Goal: Task Accomplishment & Management: Use online tool/utility

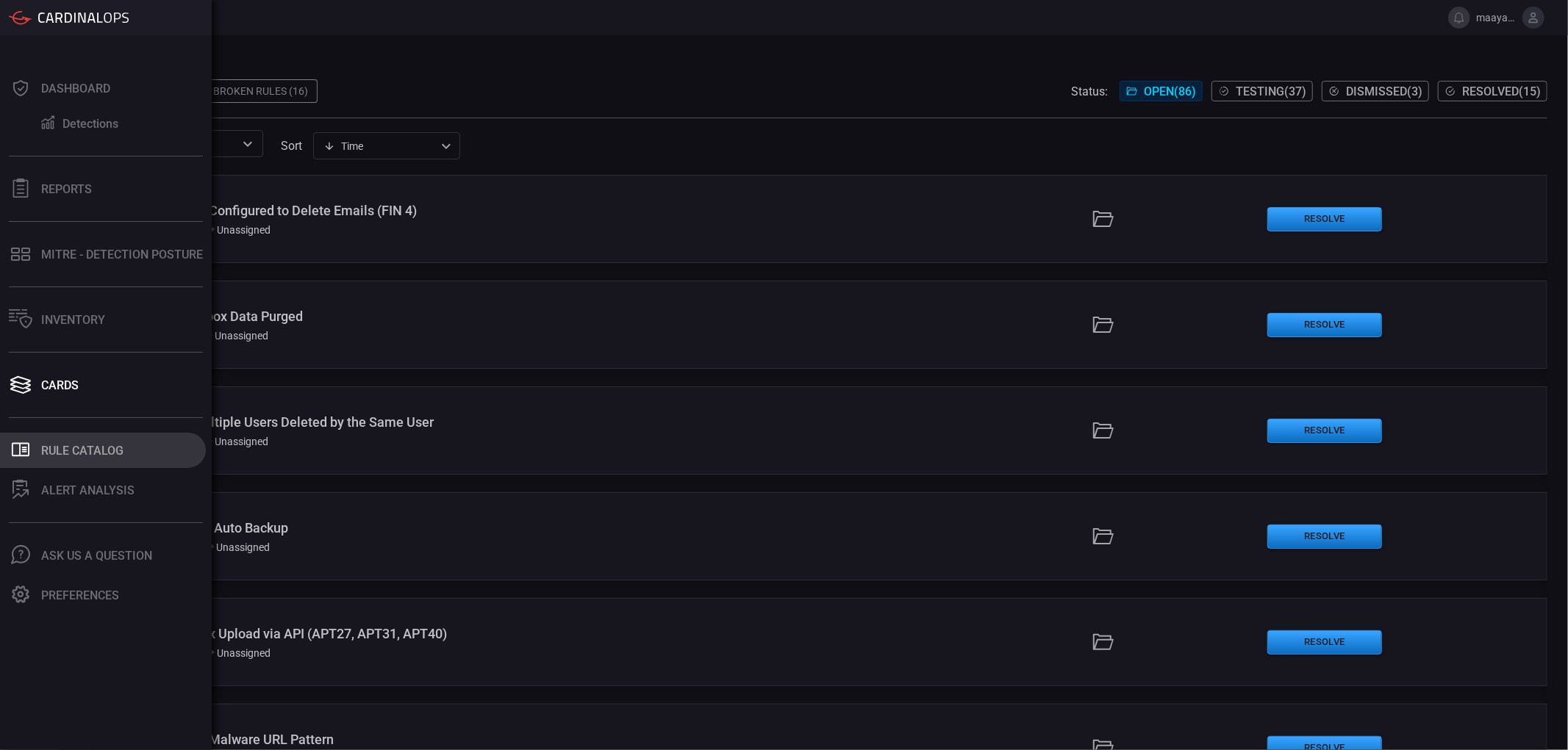
click at [113, 462] on button ".st0_rule_catalog_icon{fill: currentColor;} Rule Catalog" at bounding box center [102, 450] width 205 height 35
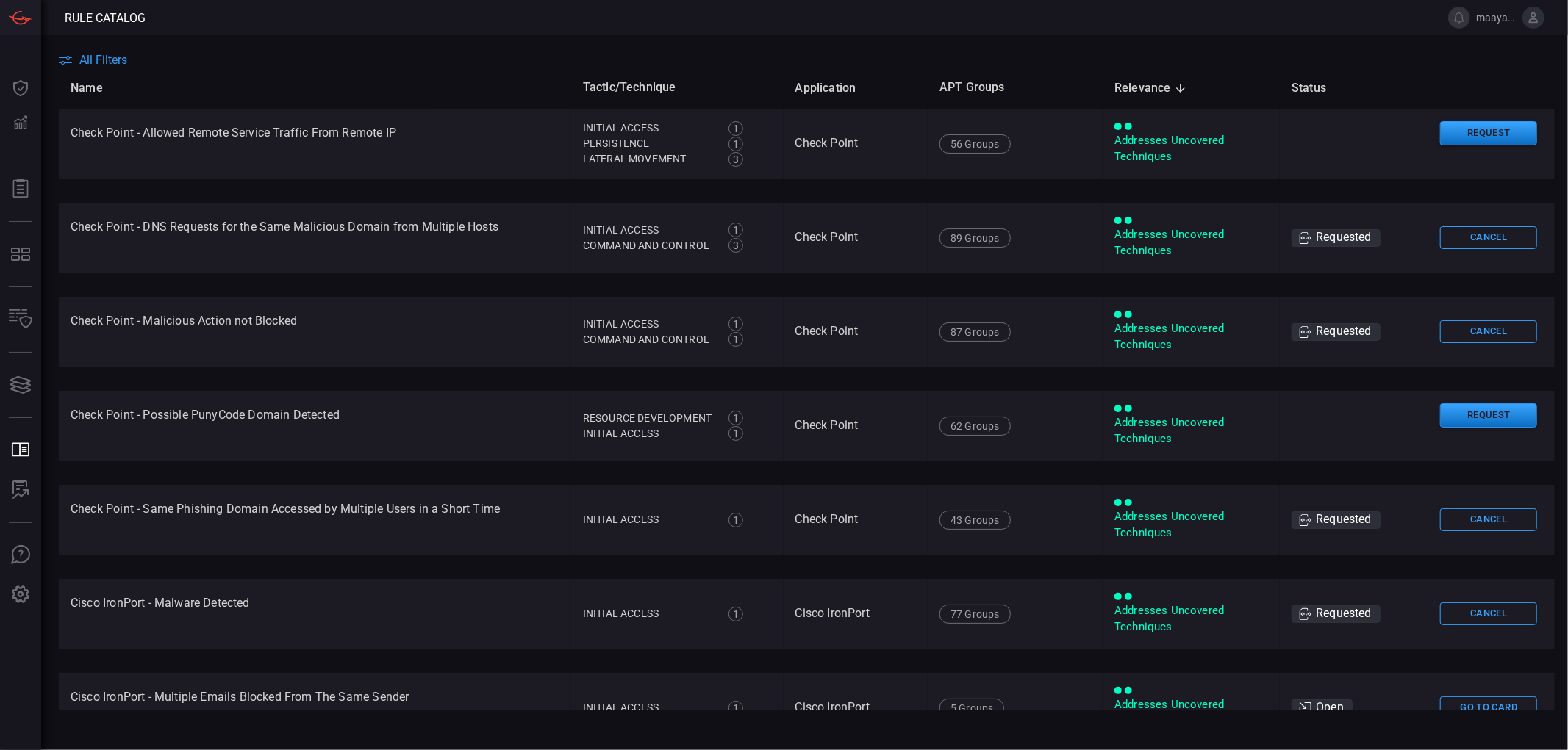
click at [113, 64] on span "All Filters" at bounding box center [103, 60] width 48 height 14
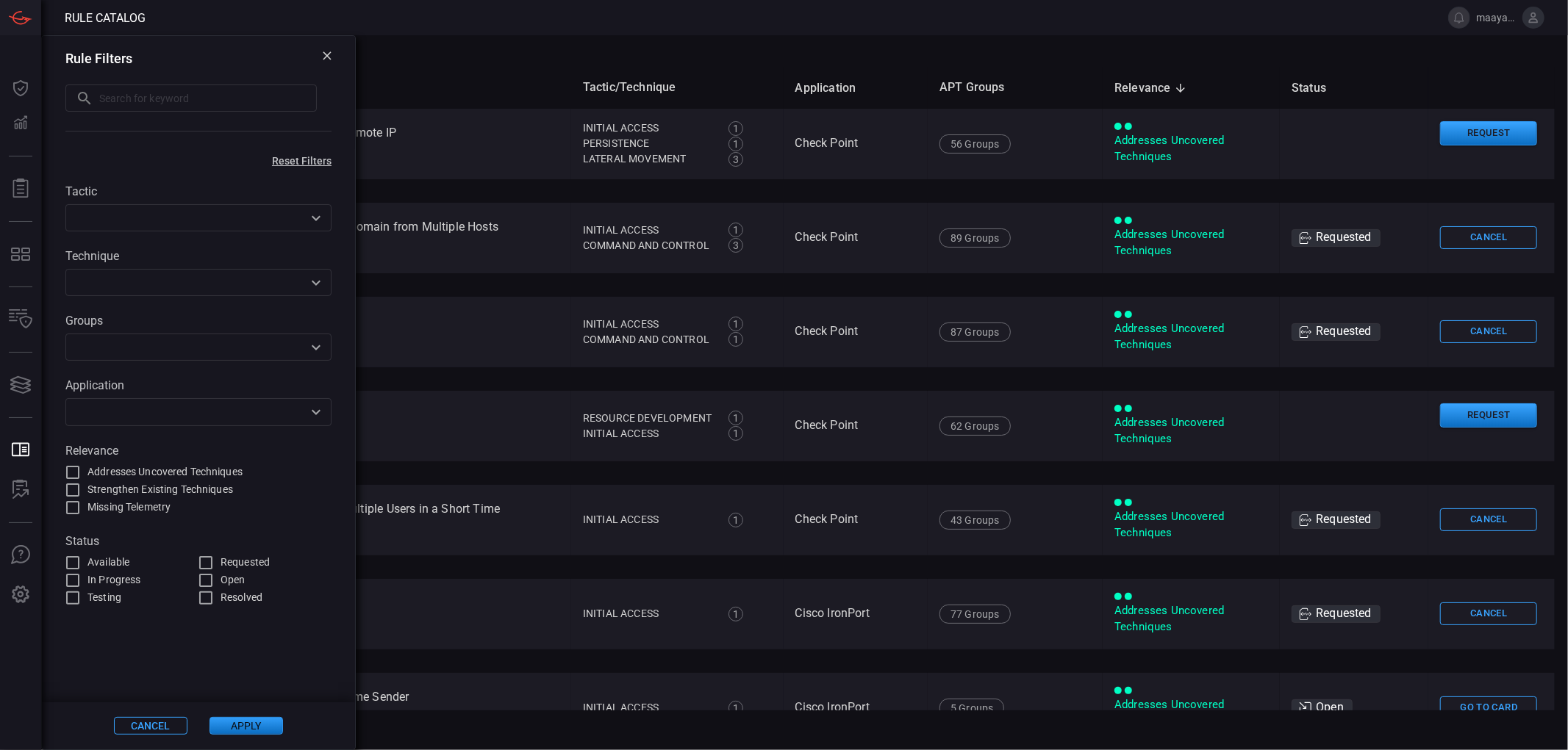
click at [134, 106] on input "text" at bounding box center [208, 98] width 218 height 27
type input "כ"
type input "forti"
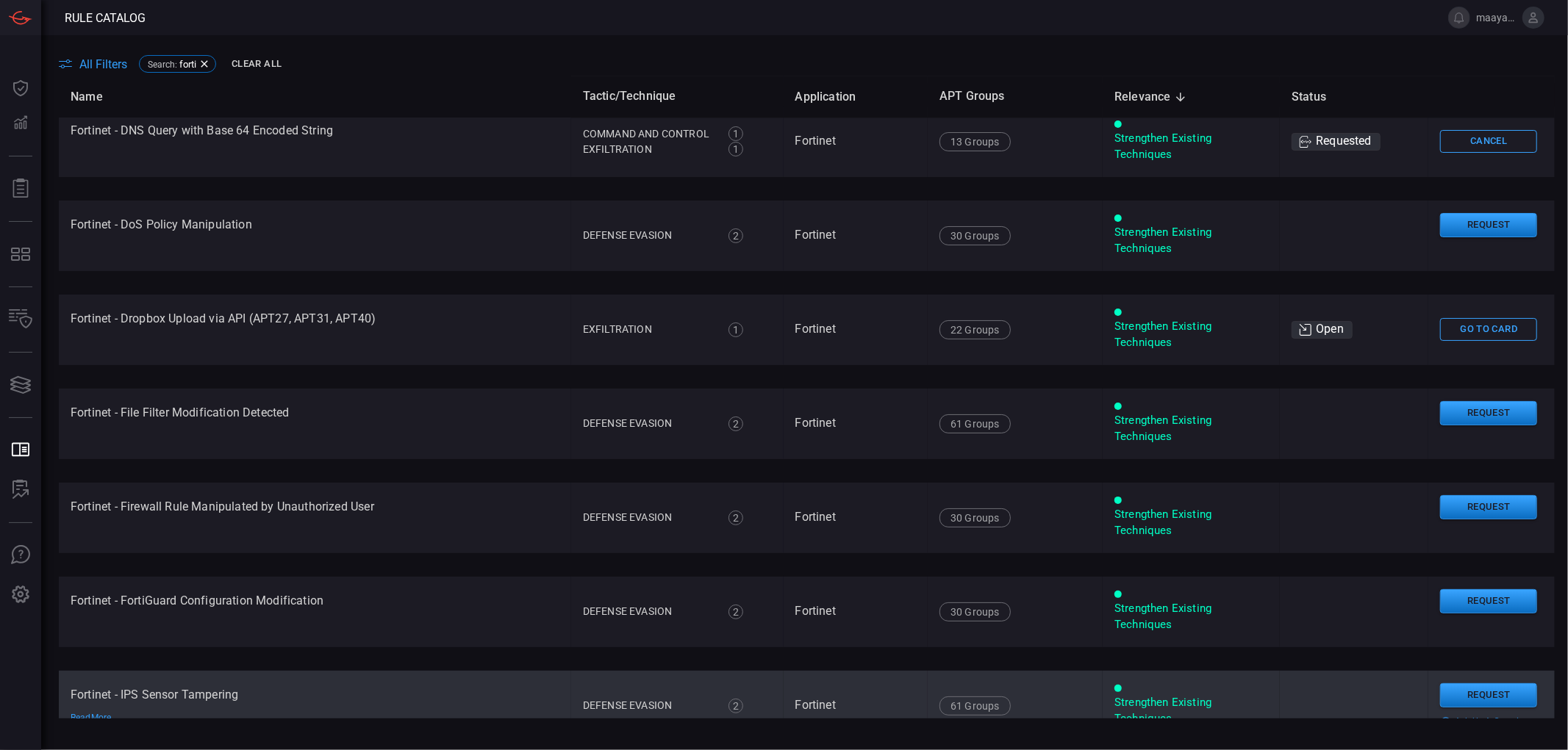
scroll to position [3184, 0]
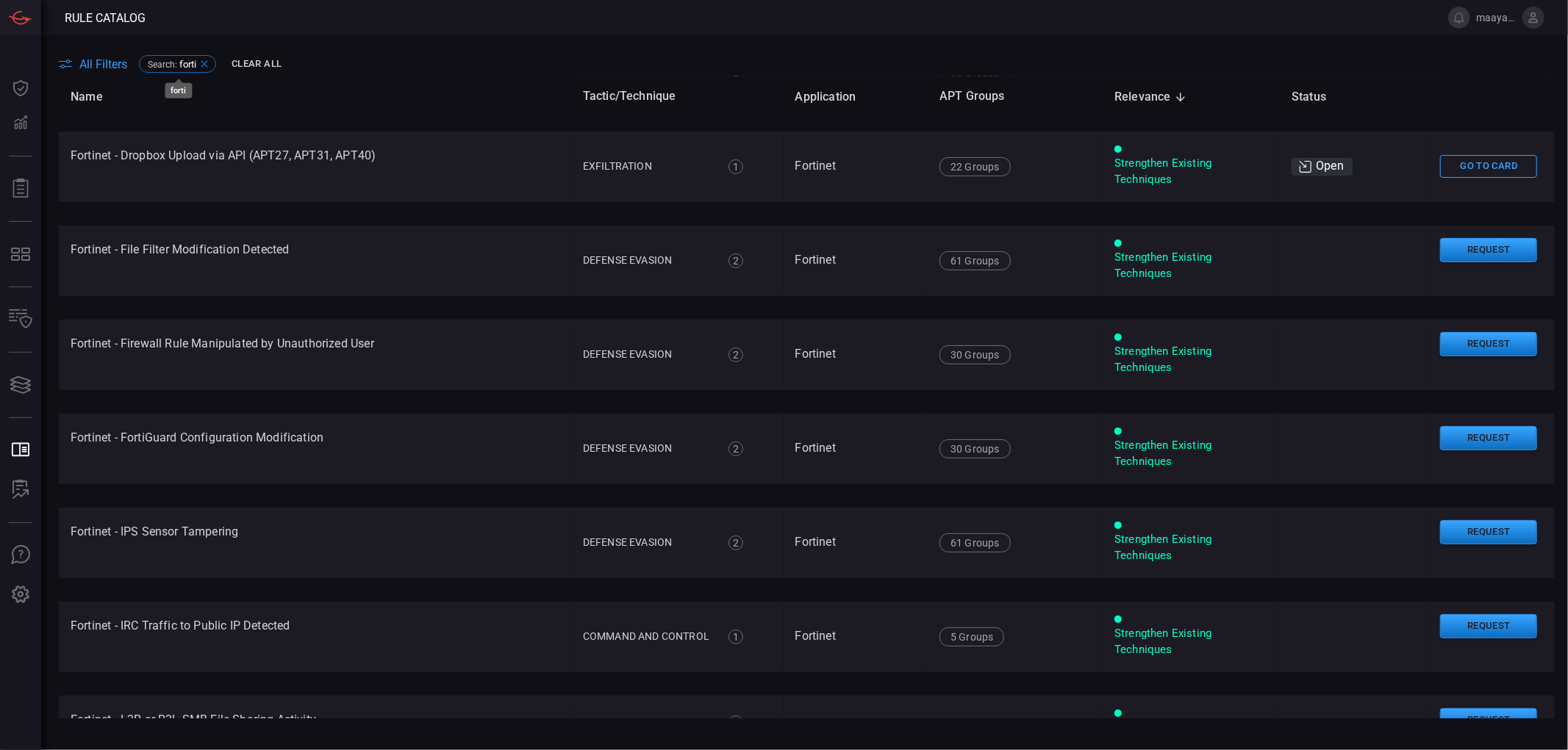
click at [173, 64] on span "Search :" at bounding box center [162, 64] width 29 height 10
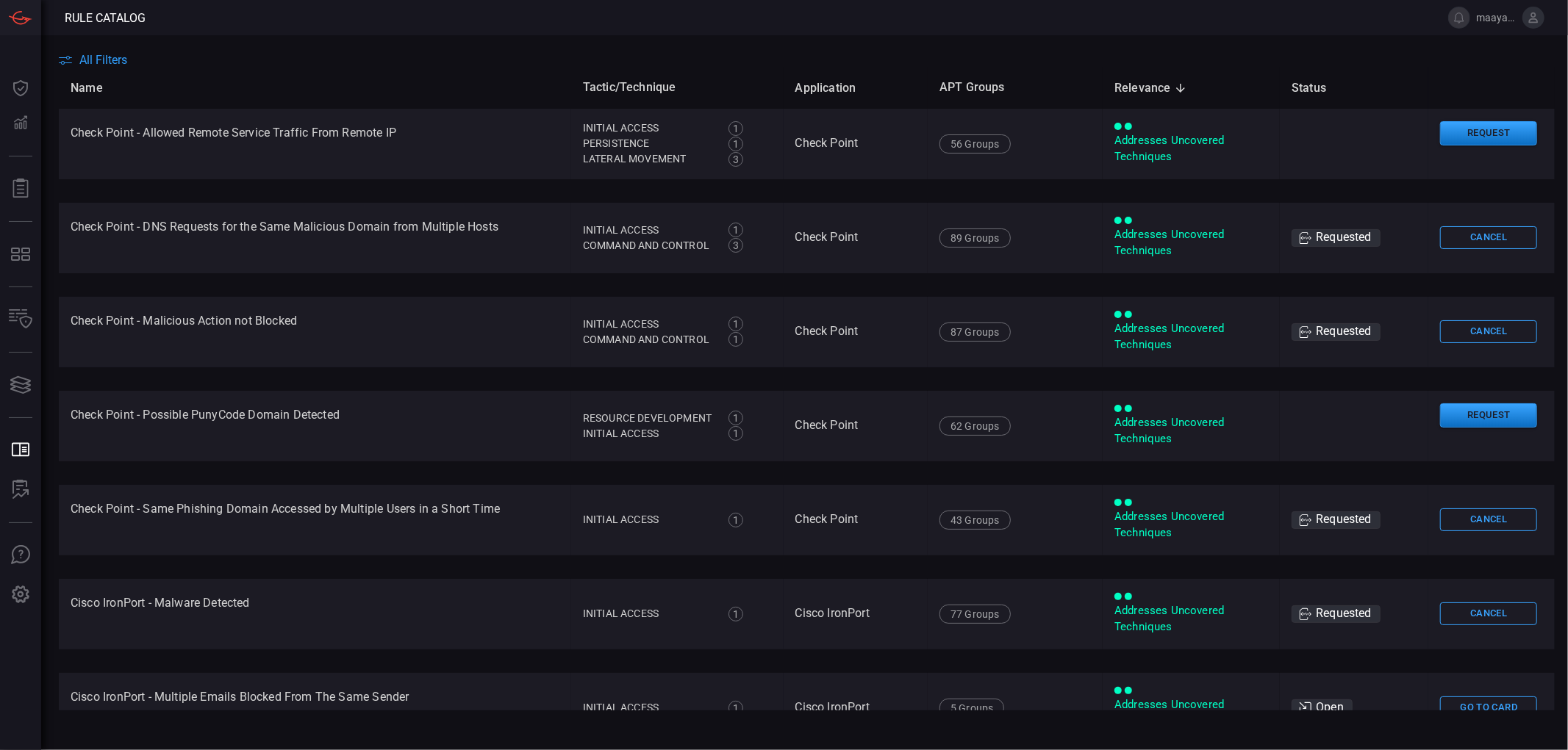
click at [106, 59] on span "All Filters" at bounding box center [103, 60] width 48 height 14
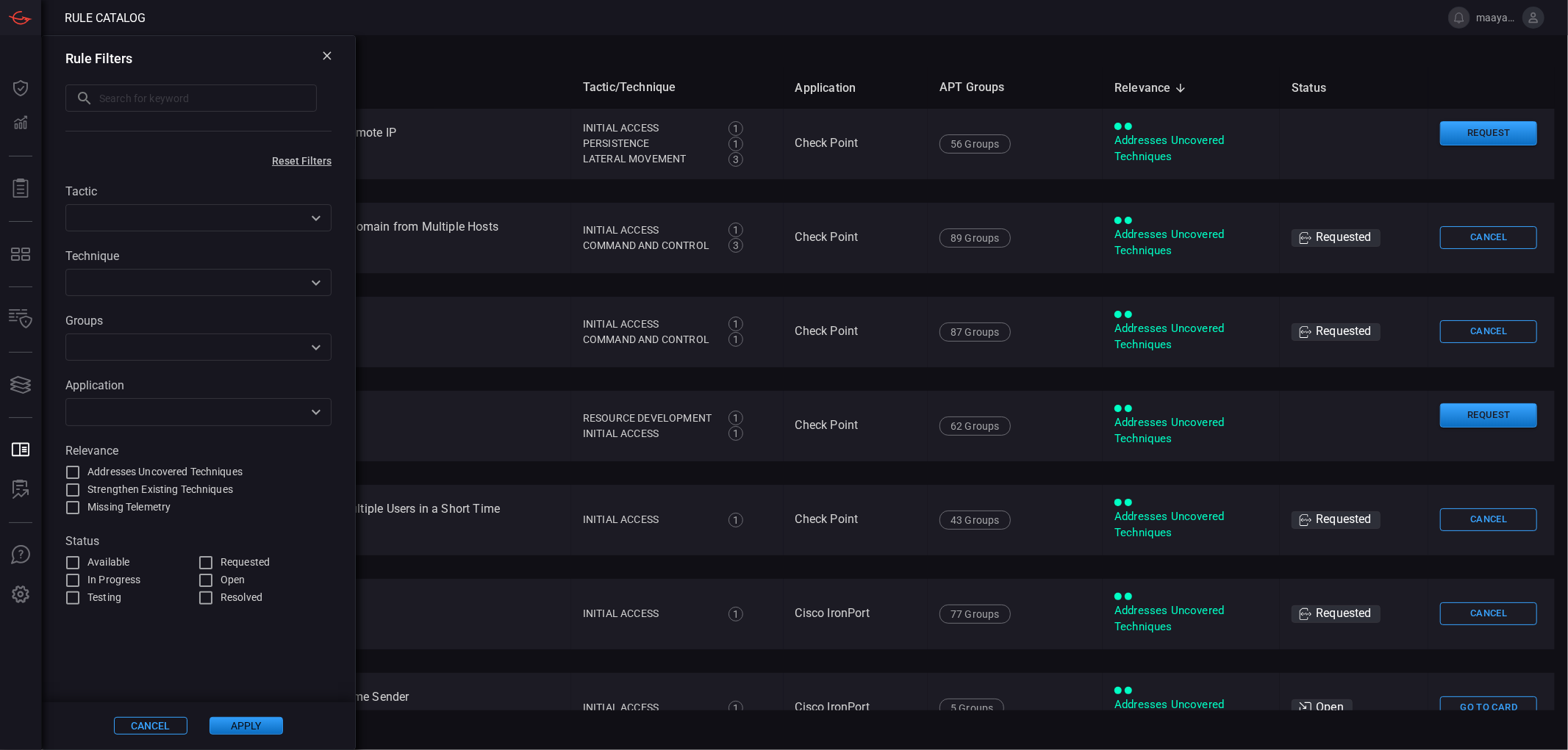
click at [134, 93] on input "text" at bounding box center [208, 98] width 218 height 27
paste input "- Phishing URL Access"
type input "- Phishing URL Access"
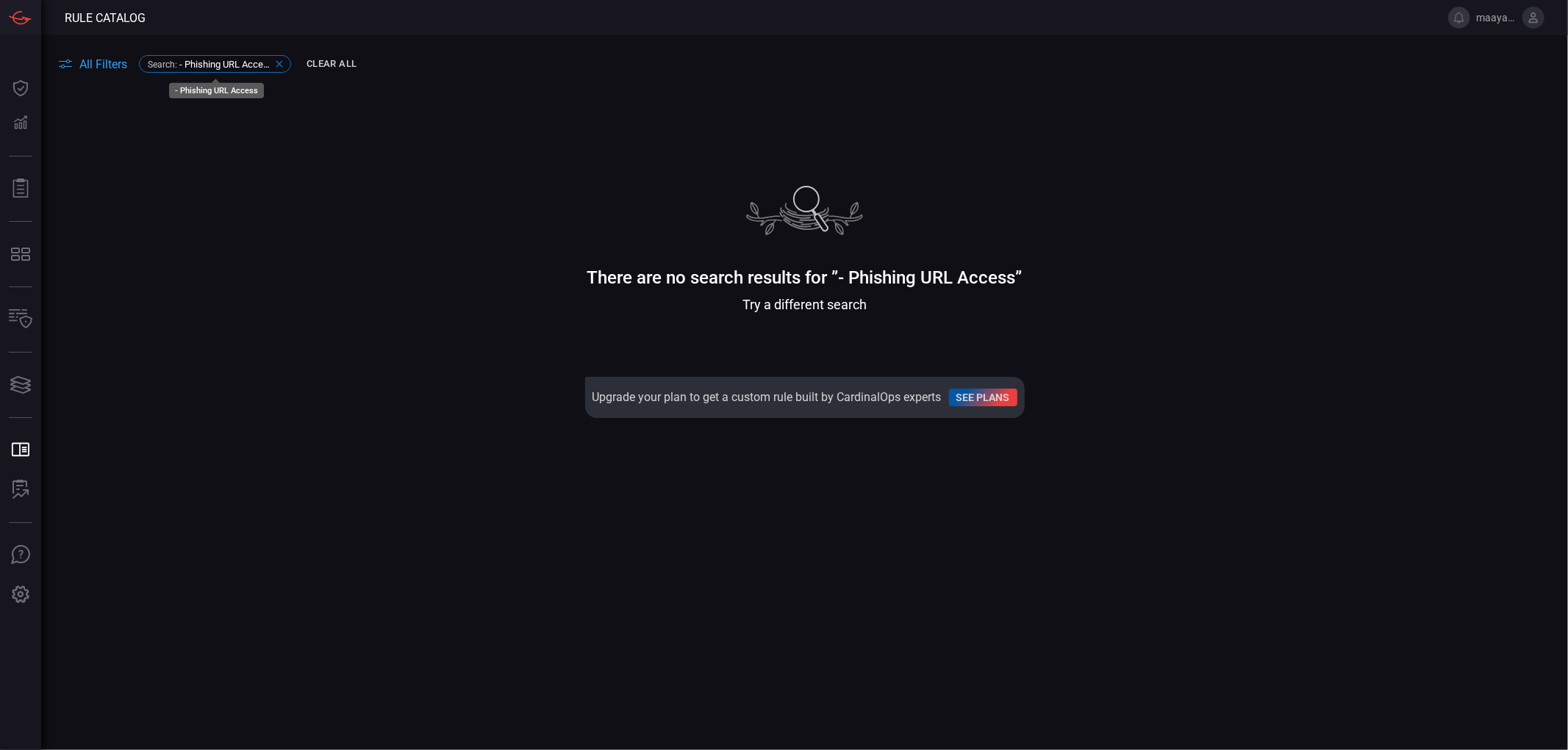
click at [225, 66] on span "- Phishing URL Access" at bounding box center [226, 64] width 92 height 11
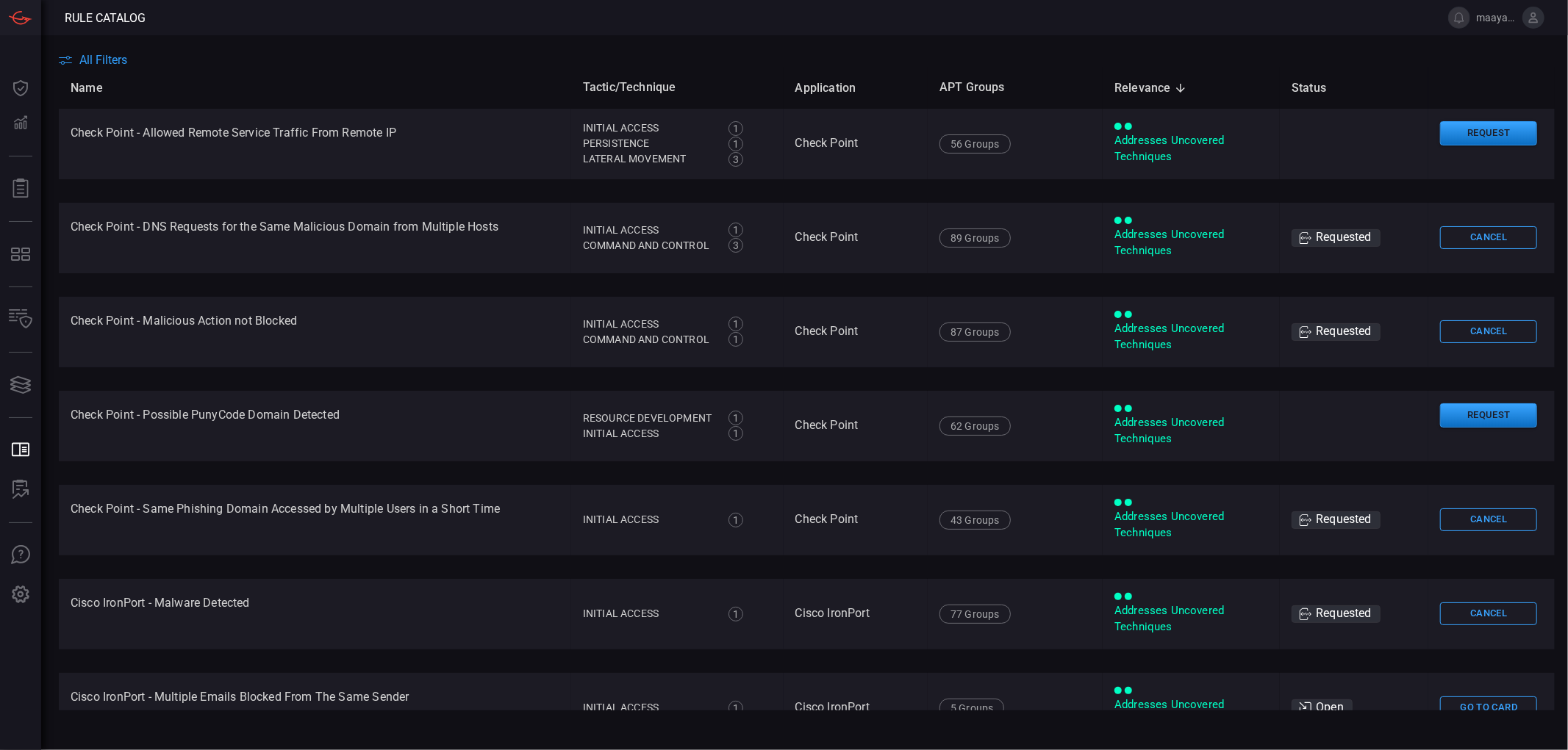
click at [107, 62] on span "All Filters" at bounding box center [103, 60] width 48 height 14
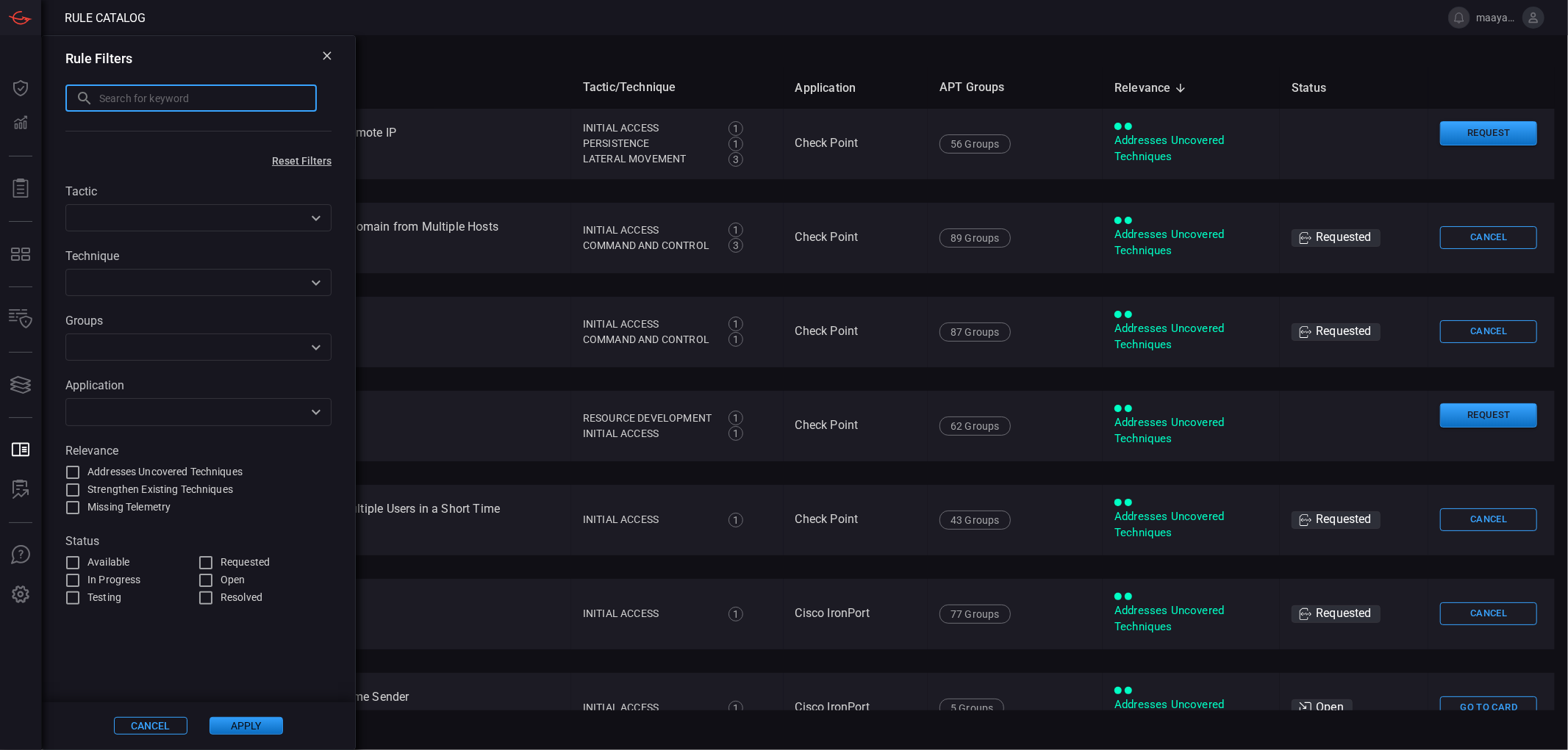
click at [135, 103] on input "text" at bounding box center [208, 98] width 218 height 27
paste input "- Phishing URL Access"
drag, startPoint x: 83, startPoint y: 103, endPoint x: 55, endPoint y: 103, distance: 28.0
click at [55, 103] on div "Rule Filters - Phishing URL Access ​" at bounding box center [198, 93] width 313 height 113
type input "- Phishing URL Access"
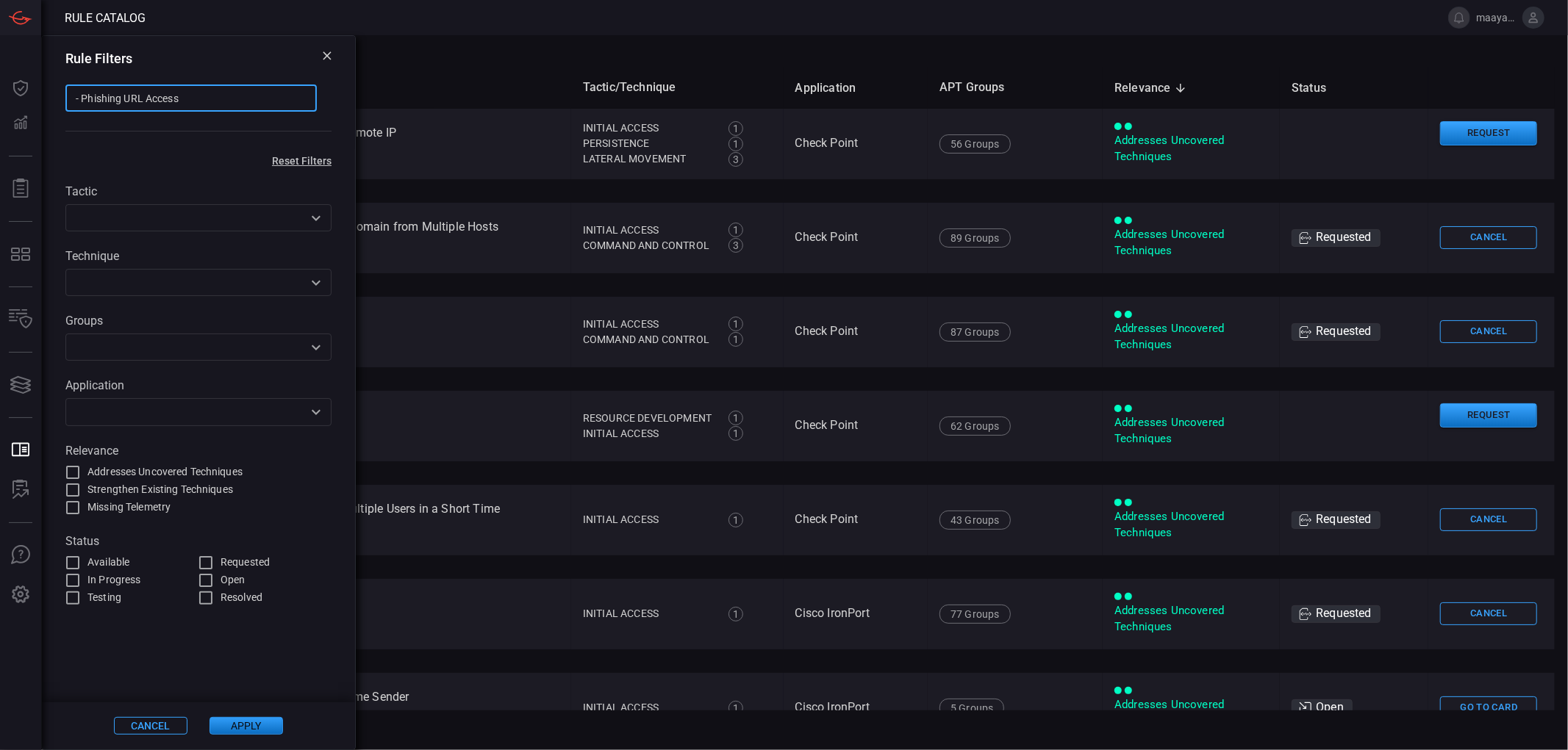
click at [332, 52] on div "Rule Filters - Phishing URL Access ​" at bounding box center [198, 93] width 313 height 113
click at [326, 55] on icon at bounding box center [326, 56] width 8 height 8
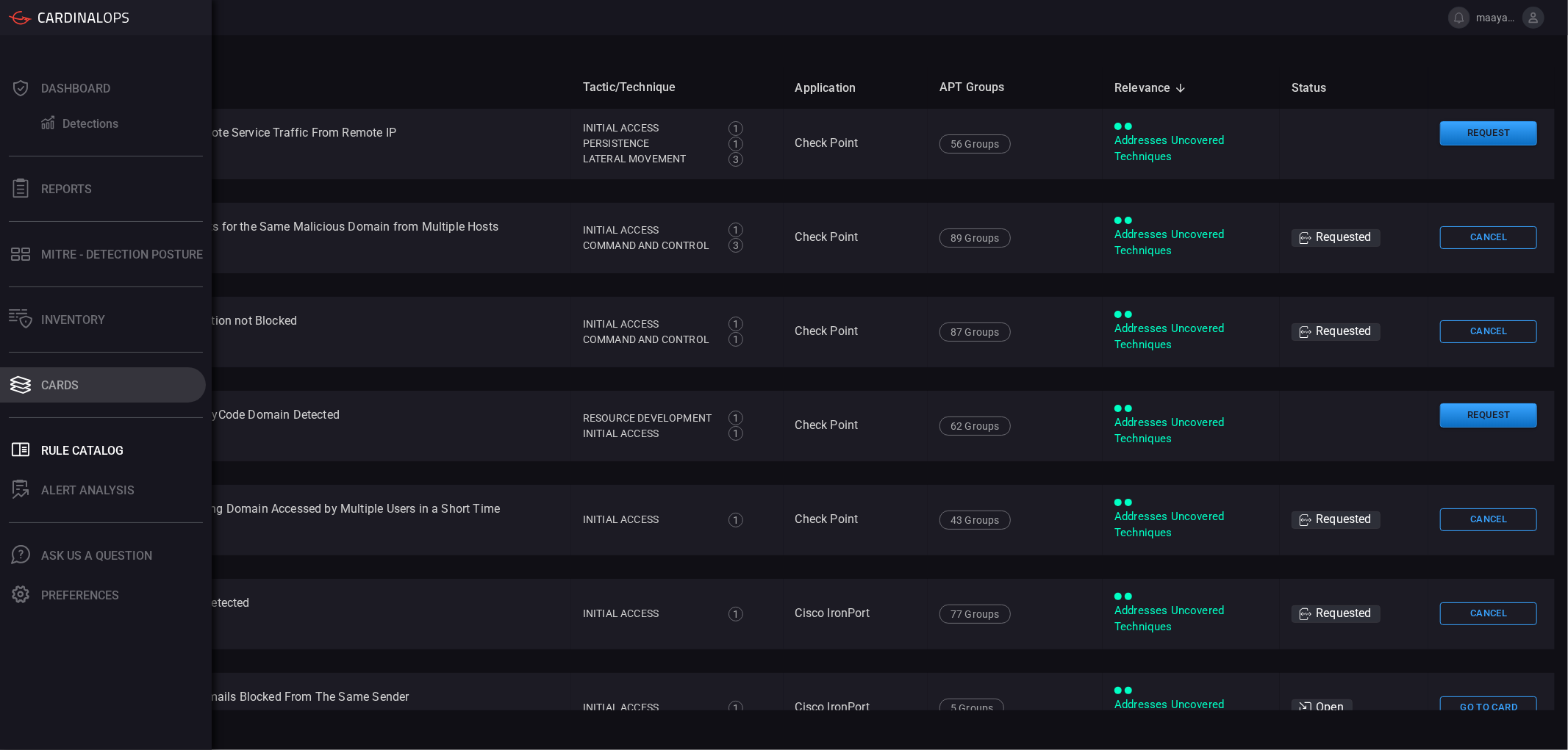
click at [21, 398] on button "Cards" at bounding box center [102, 385] width 205 height 35
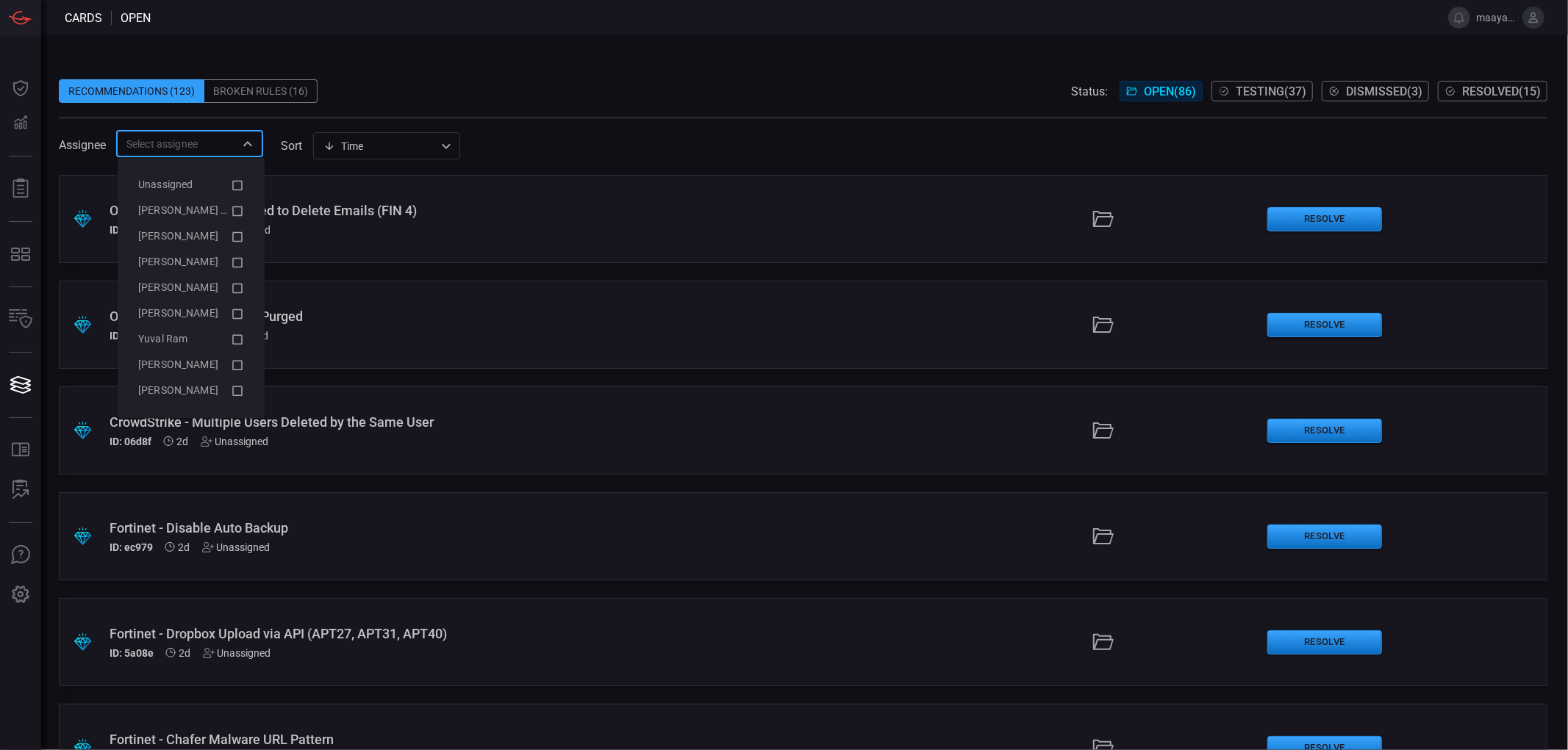
click at [193, 146] on input "text" at bounding box center [177, 143] width 114 height 19
click at [205, 145] on input "text" at bounding box center [177, 143] width 114 height 19
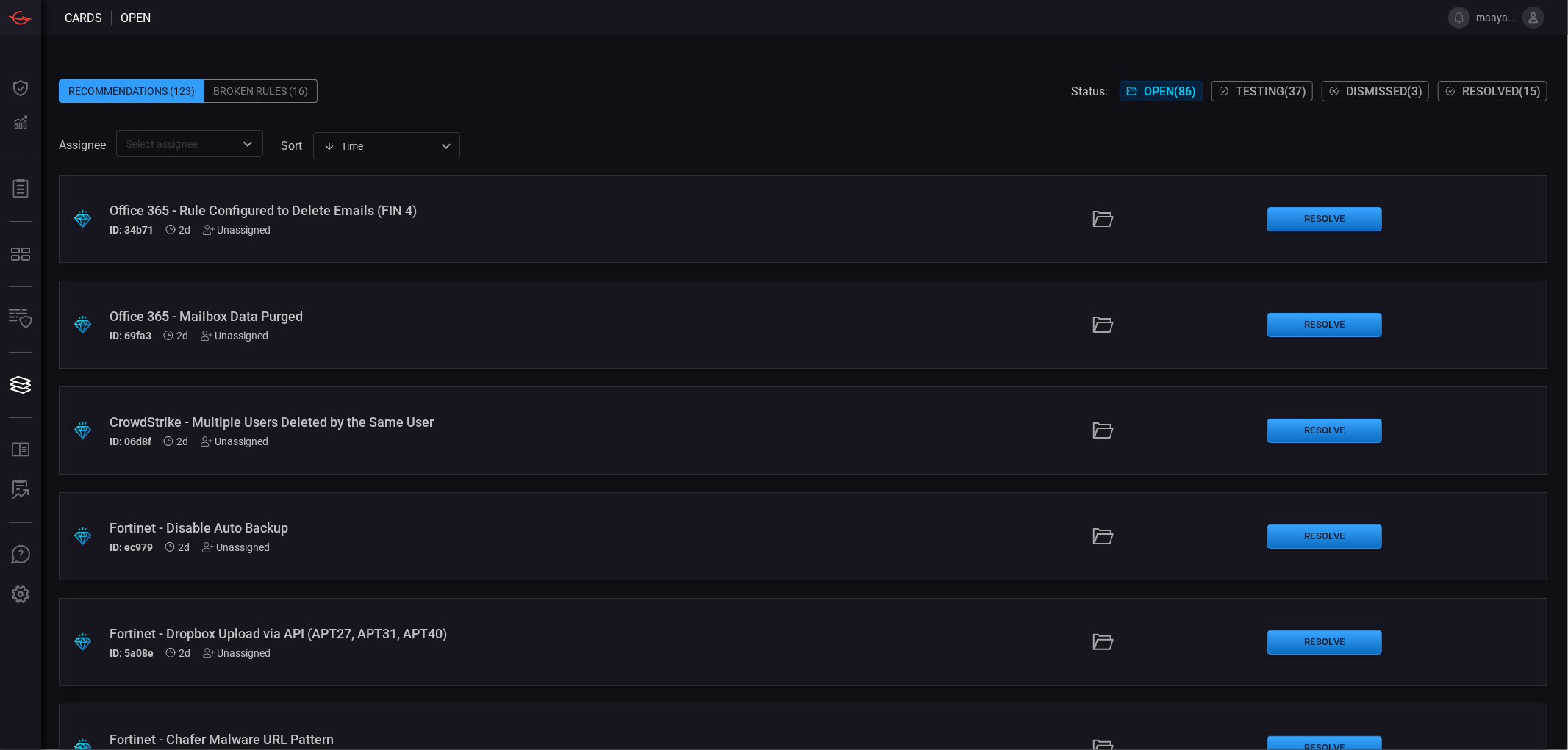
click at [541, 89] on div "Recommendations (123) Broken Rules (16) Status: Open ( 86 ) Testing ( 37 ) Dism…" at bounding box center [803, 91] width 1488 height 23
click at [1240, 90] on span "Testing ( 37 )" at bounding box center [1271, 91] width 71 height 14
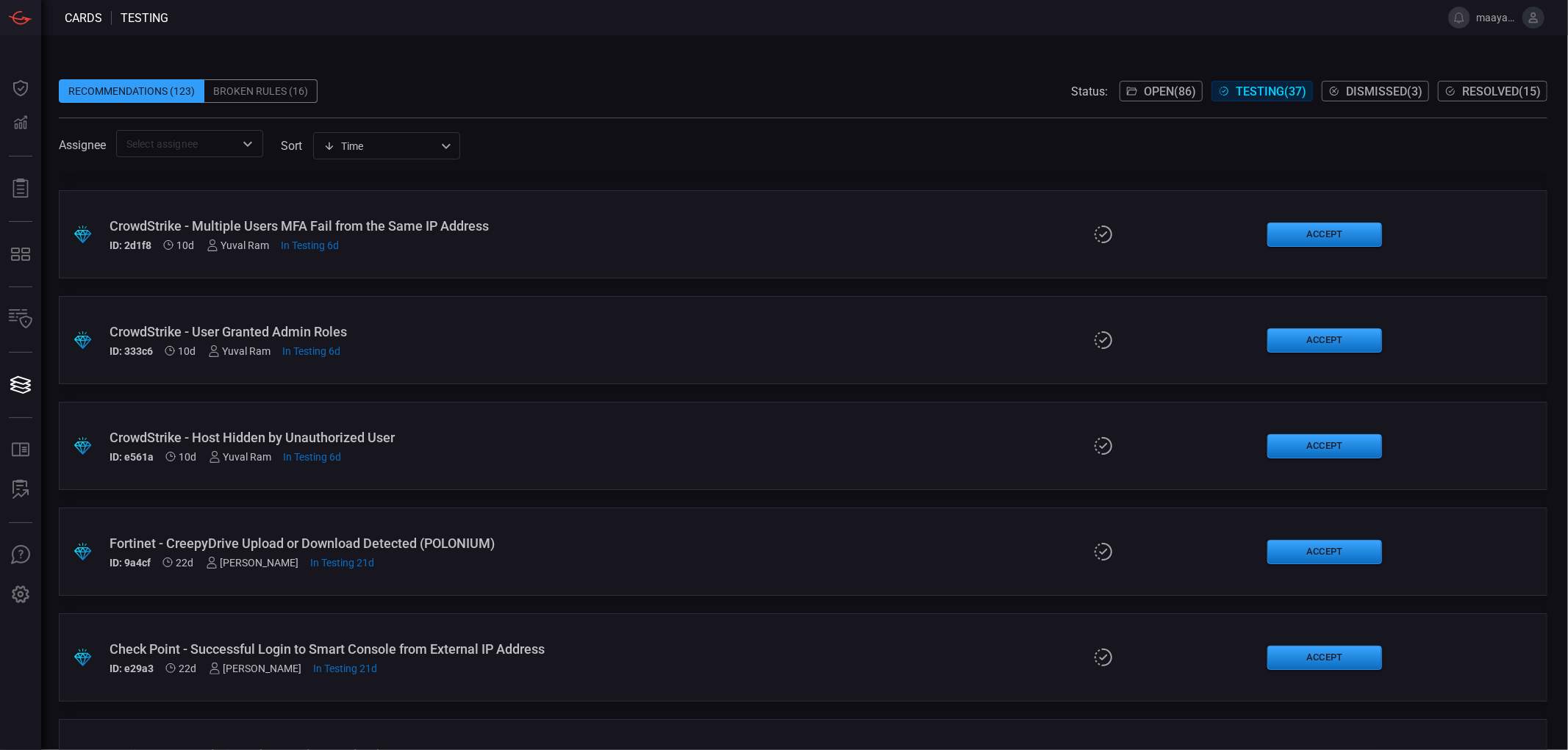
scroll to position [490, 0]
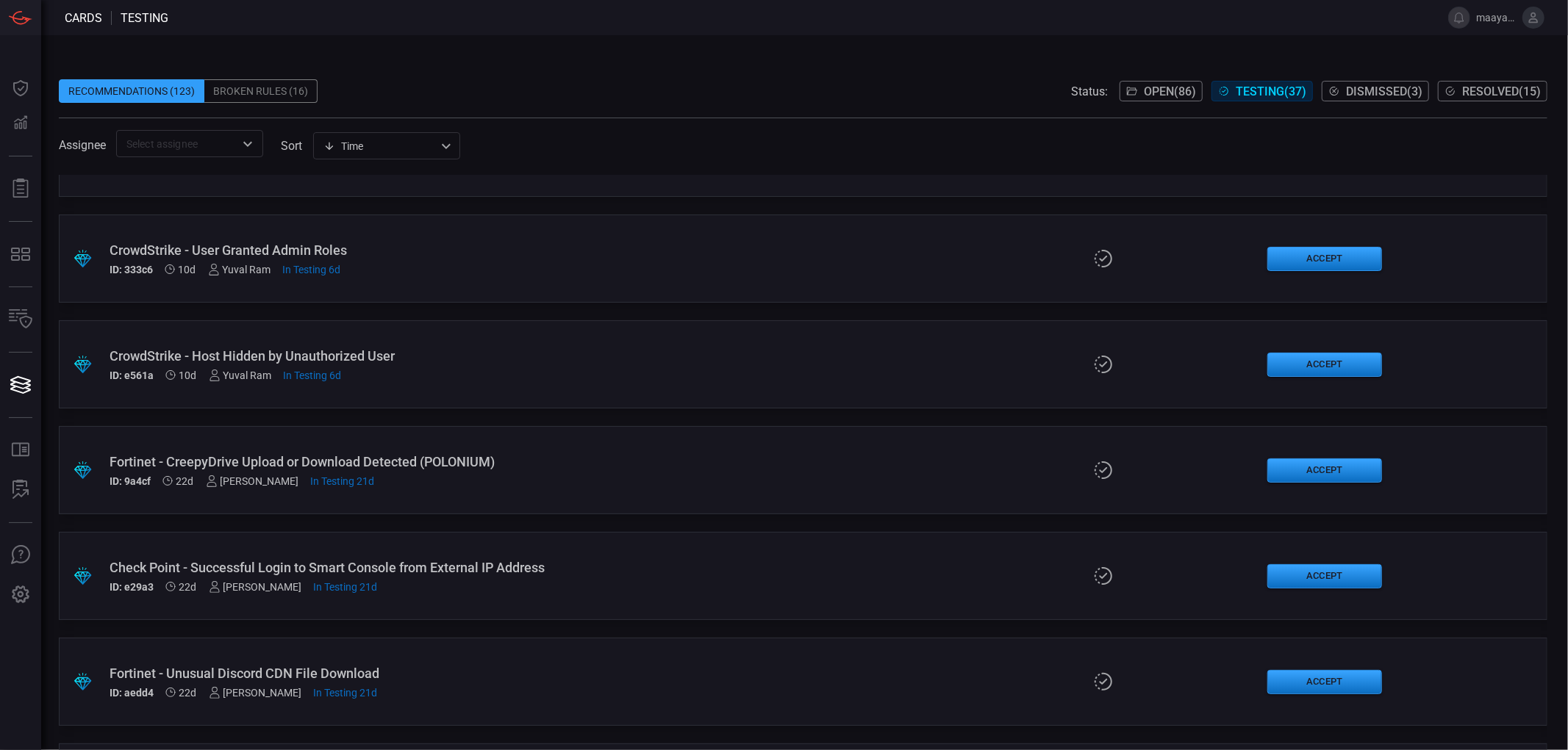
click at [1508, 97] on span "Resolved ( 15 )" at bounding box center [1501, 91] width 79 height 14
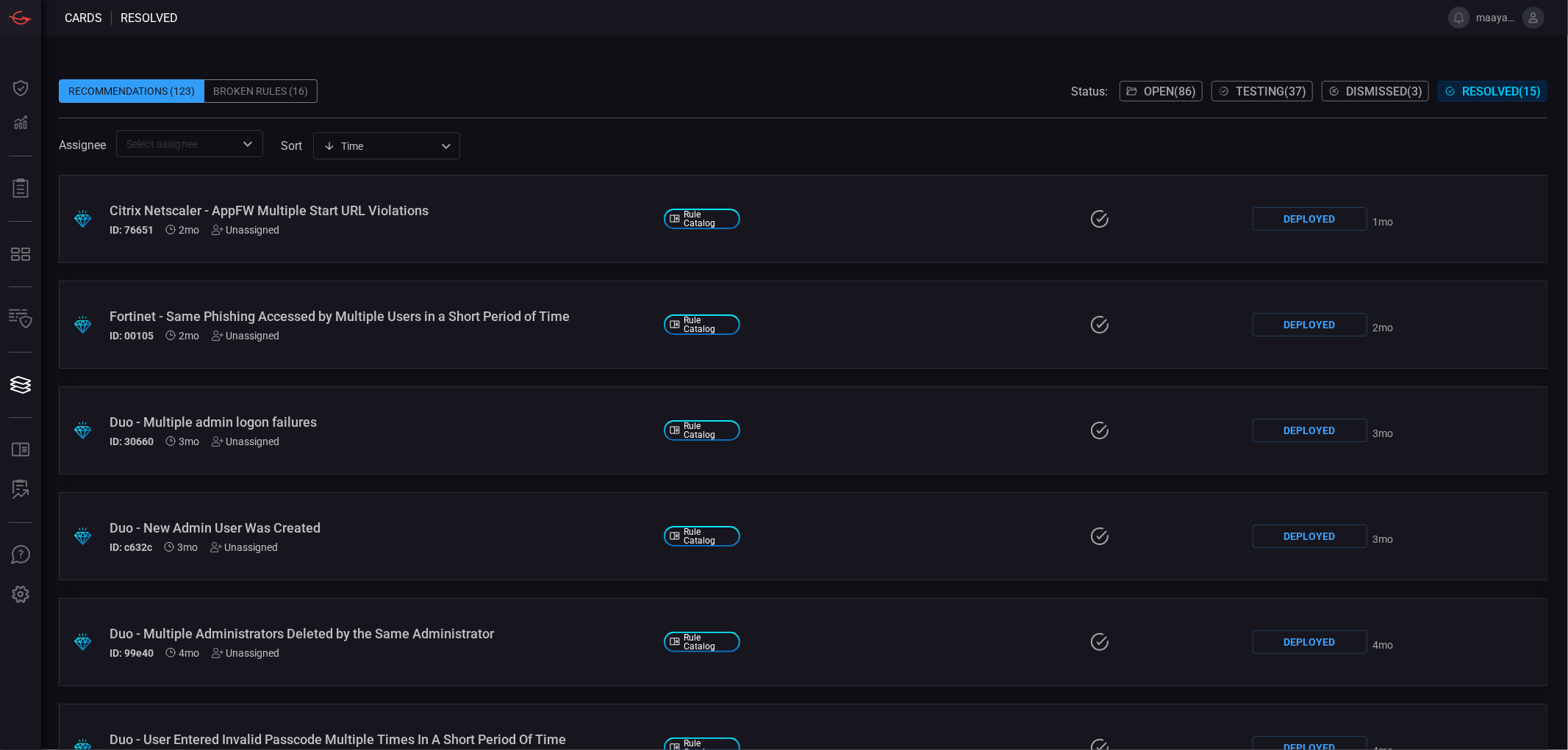
click at [321, 317] on div "Fortinet - Same Phishing Accessed by Multiple Users in a Short Period of Time" at bounding box center [380, 316] width 542 height 15
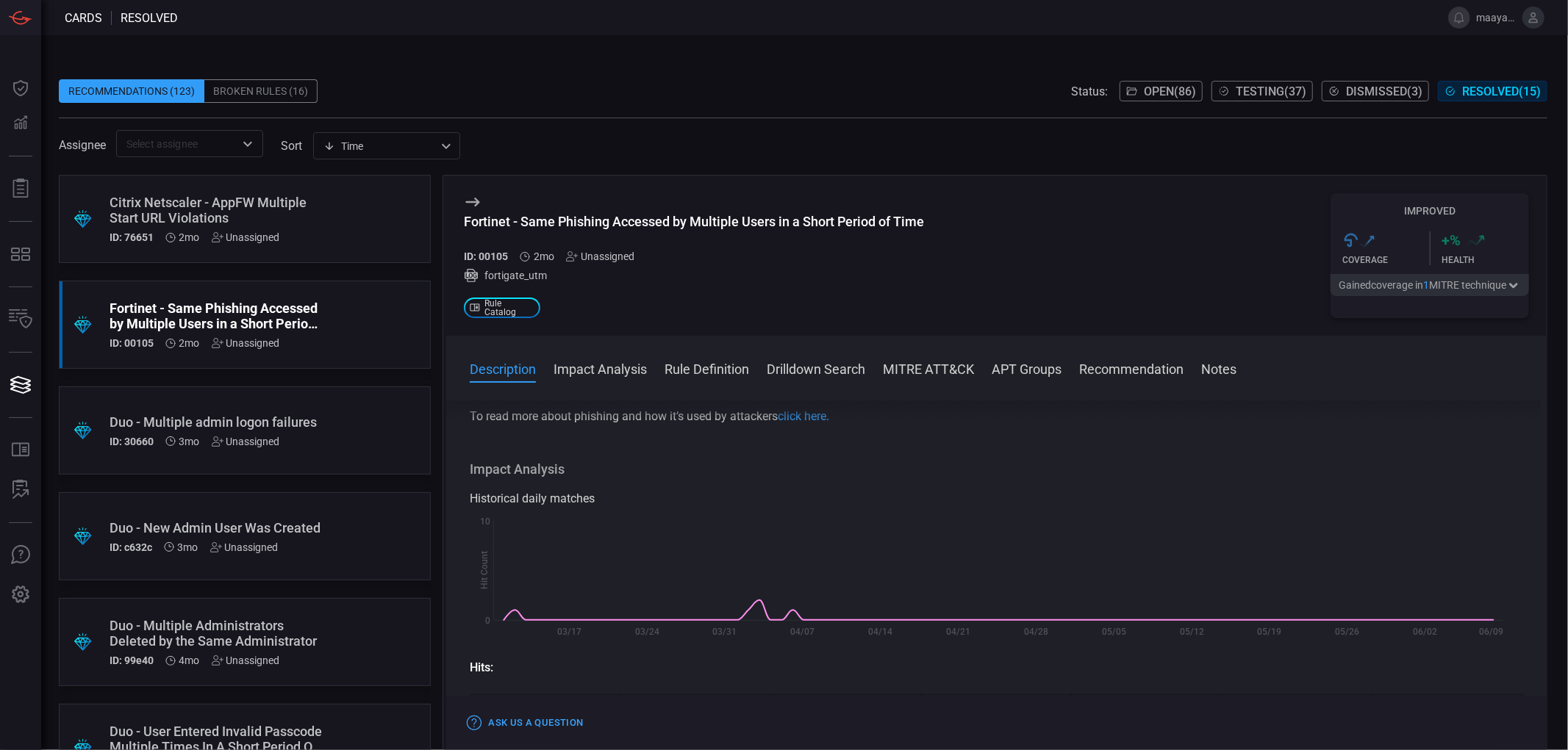
scroll to position [245, 0]
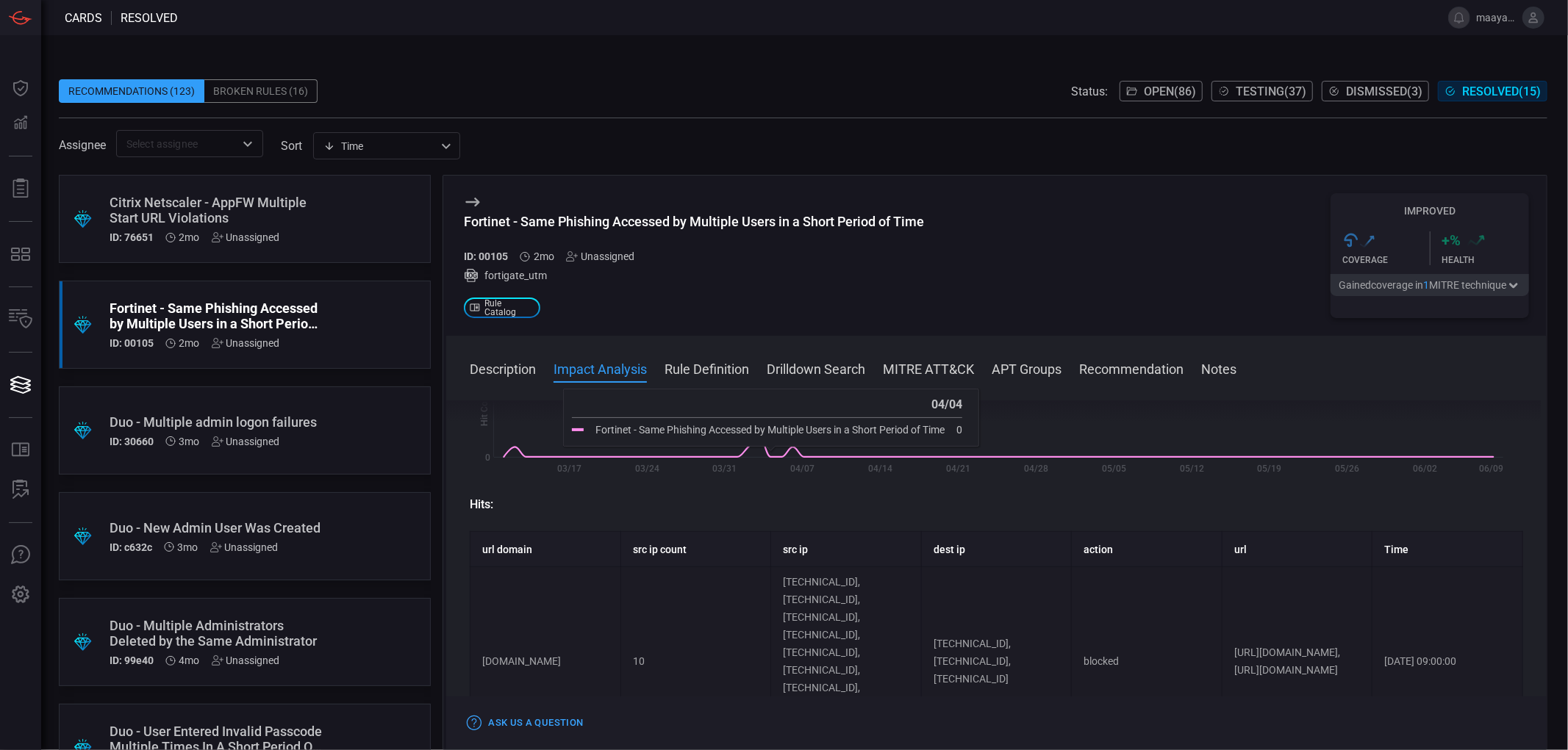
click at [731, 366] on button "Rule Definition" at bounding box center [707, 368] width 85 height 18
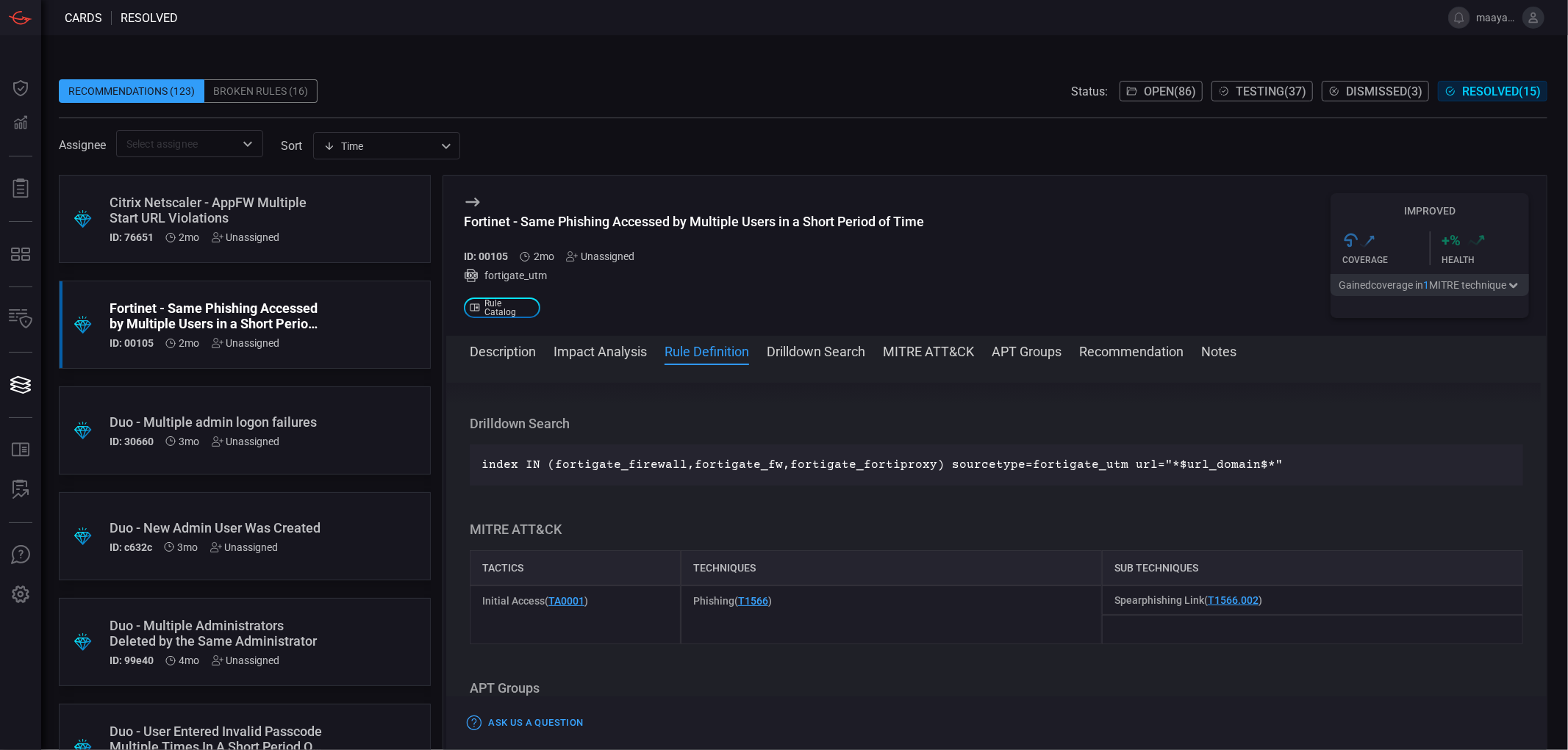
drag, startPoint x: 1084, startPoint y: 445, endPoint x: 1173, endPoint y: 472, distance: 93.0
click at [1173, 368] on p "index IN (fortigate_fortiproxy,fortigate_firewall,fortigate_fw) sourcetype=fort…" at bounding box center [997, 342] width 1030 height 53
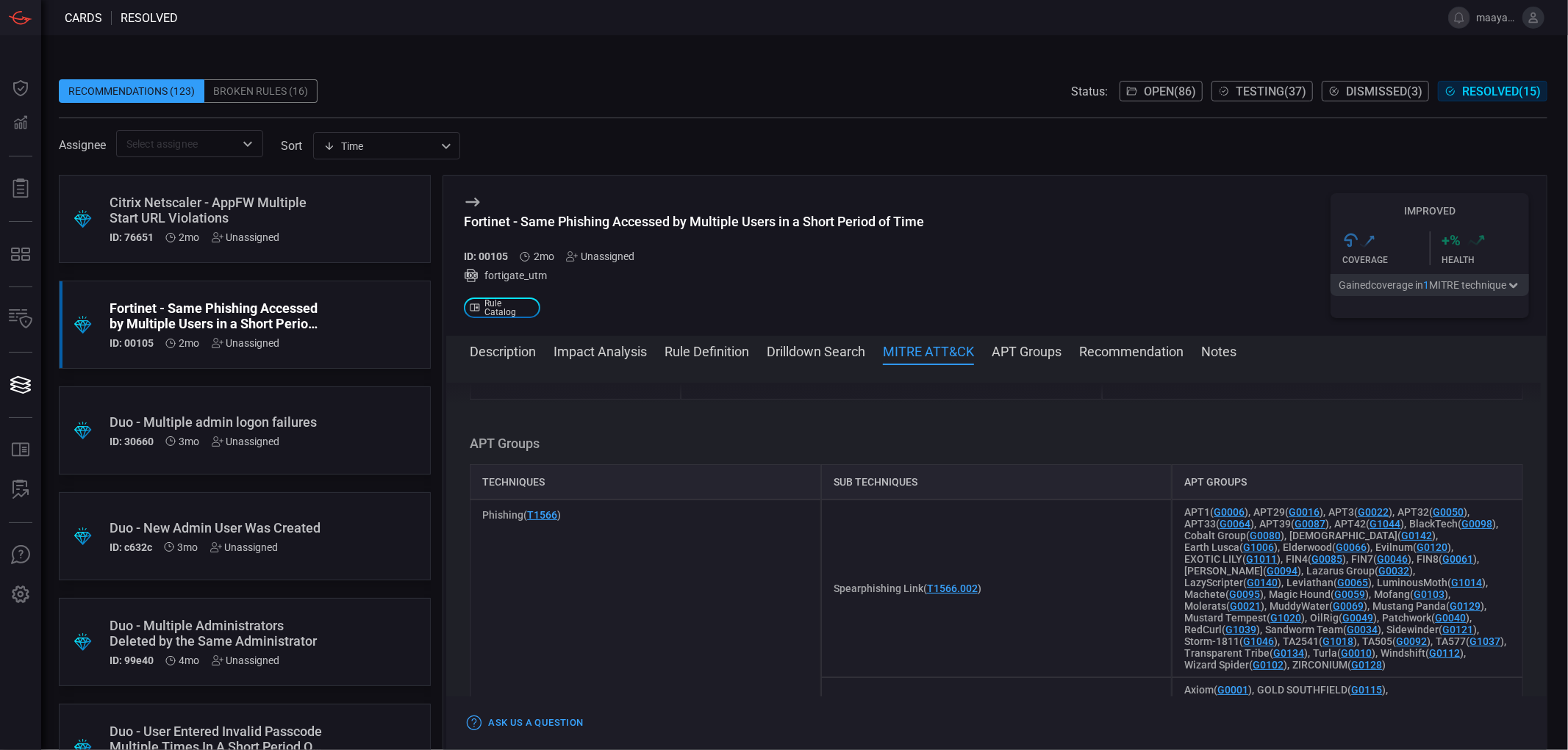
scroll to position [2207, 0]
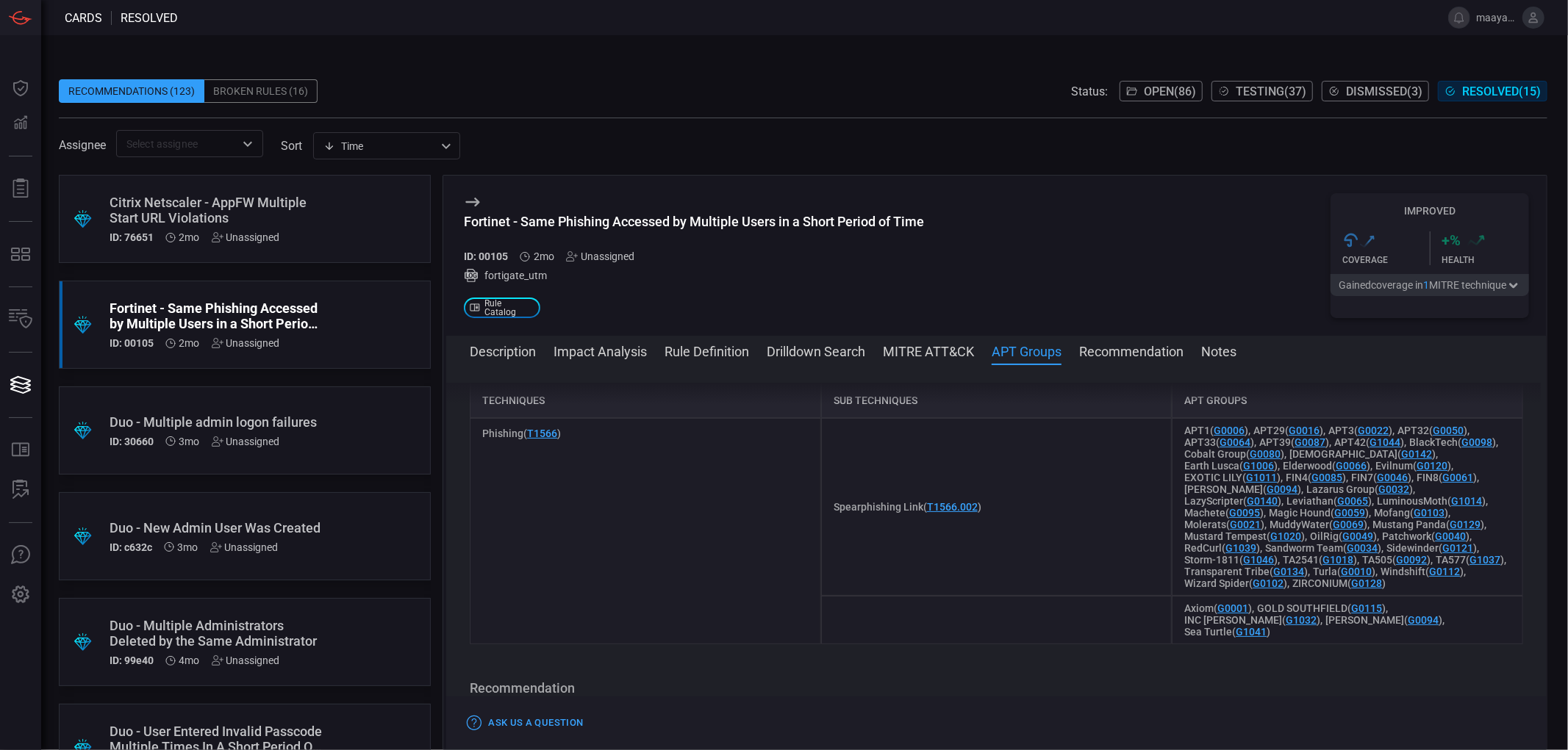
click at [475, 199] on icon at bounding box center [472, 201] width 14 height 9
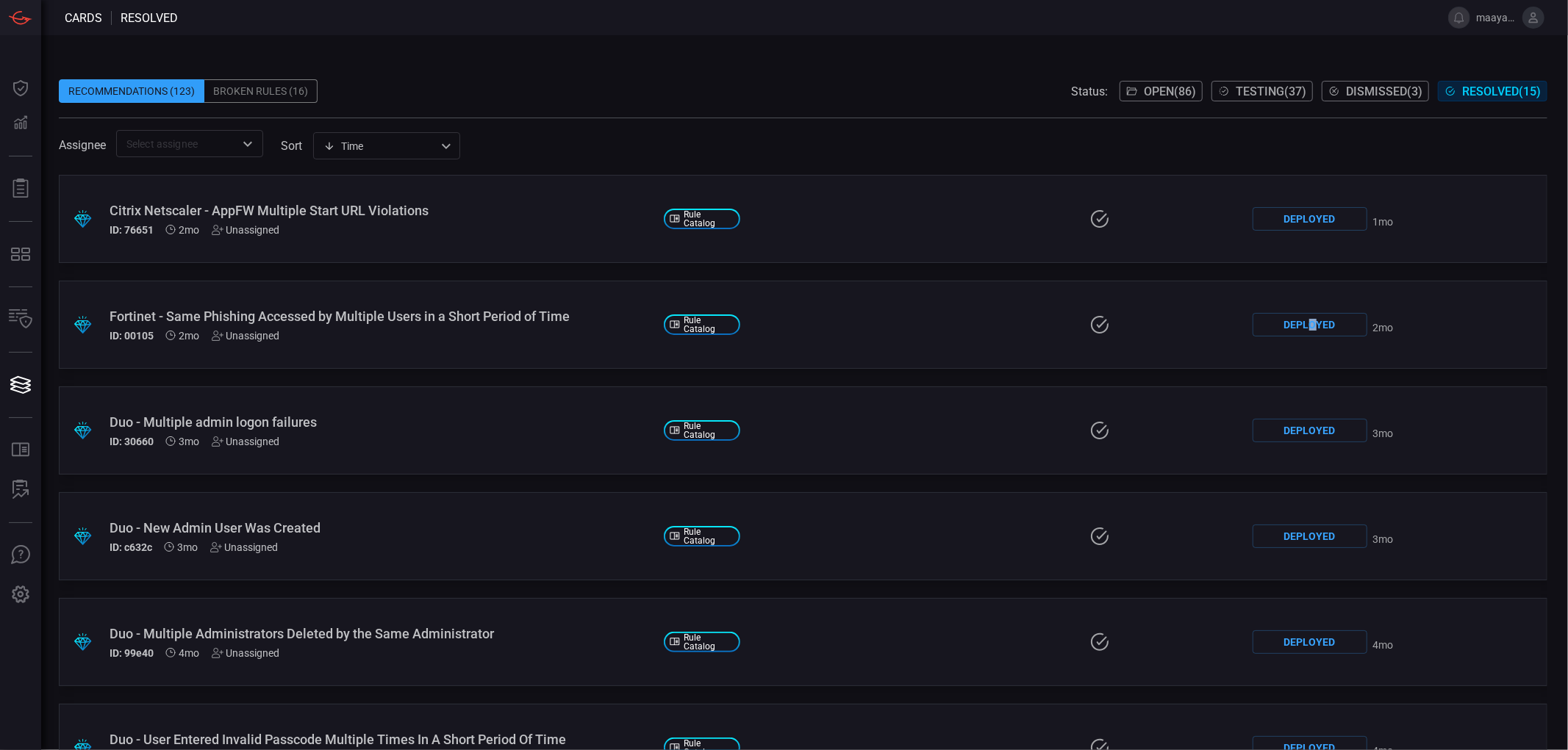
click at [1303, 320] on div "Deployed" at bounding box center [1309, 325] width 114 height 23
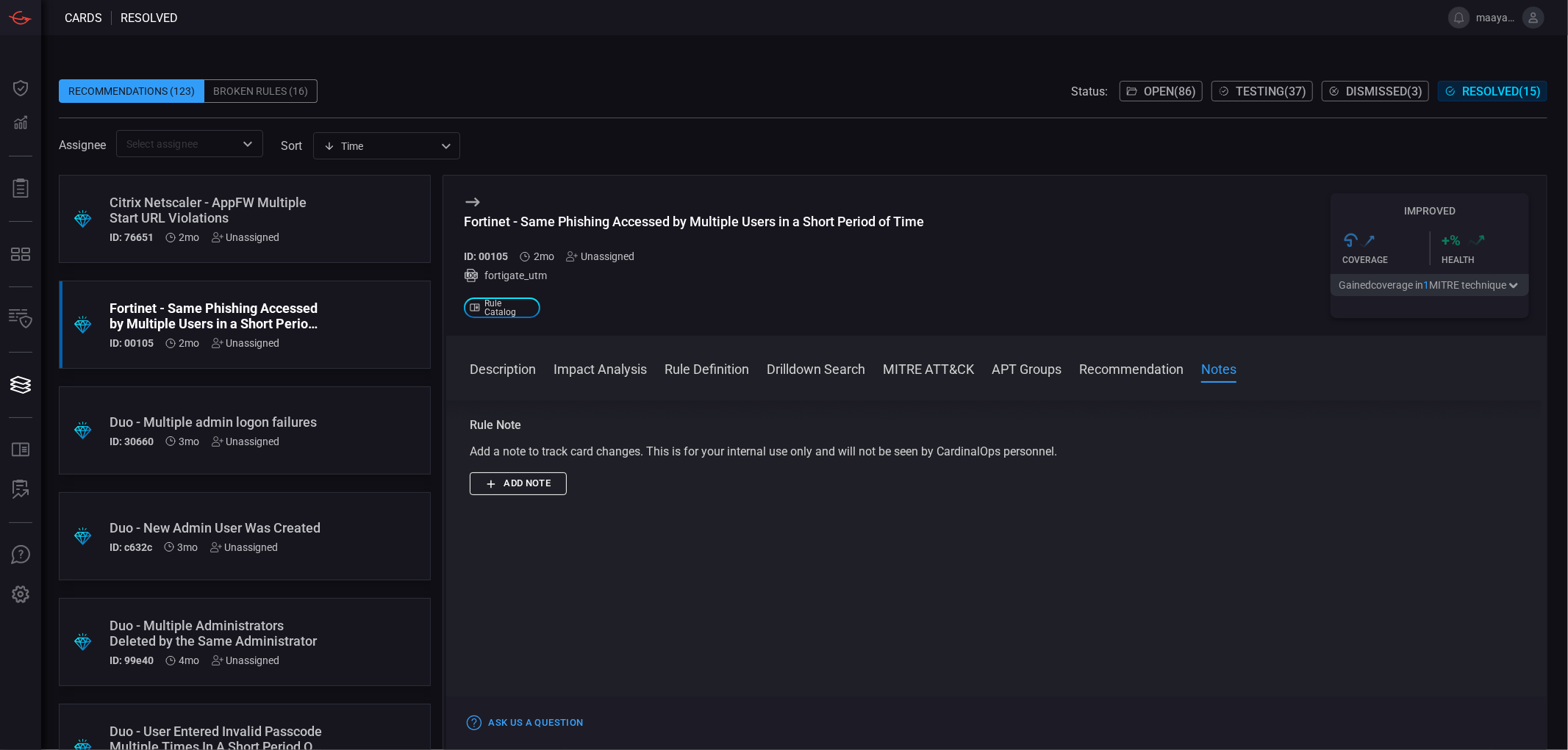
scroll to position [2799, 0]
click at [791, 369] on button "Drilldown Search" at bounding box center [815, 368] width 98 height 18
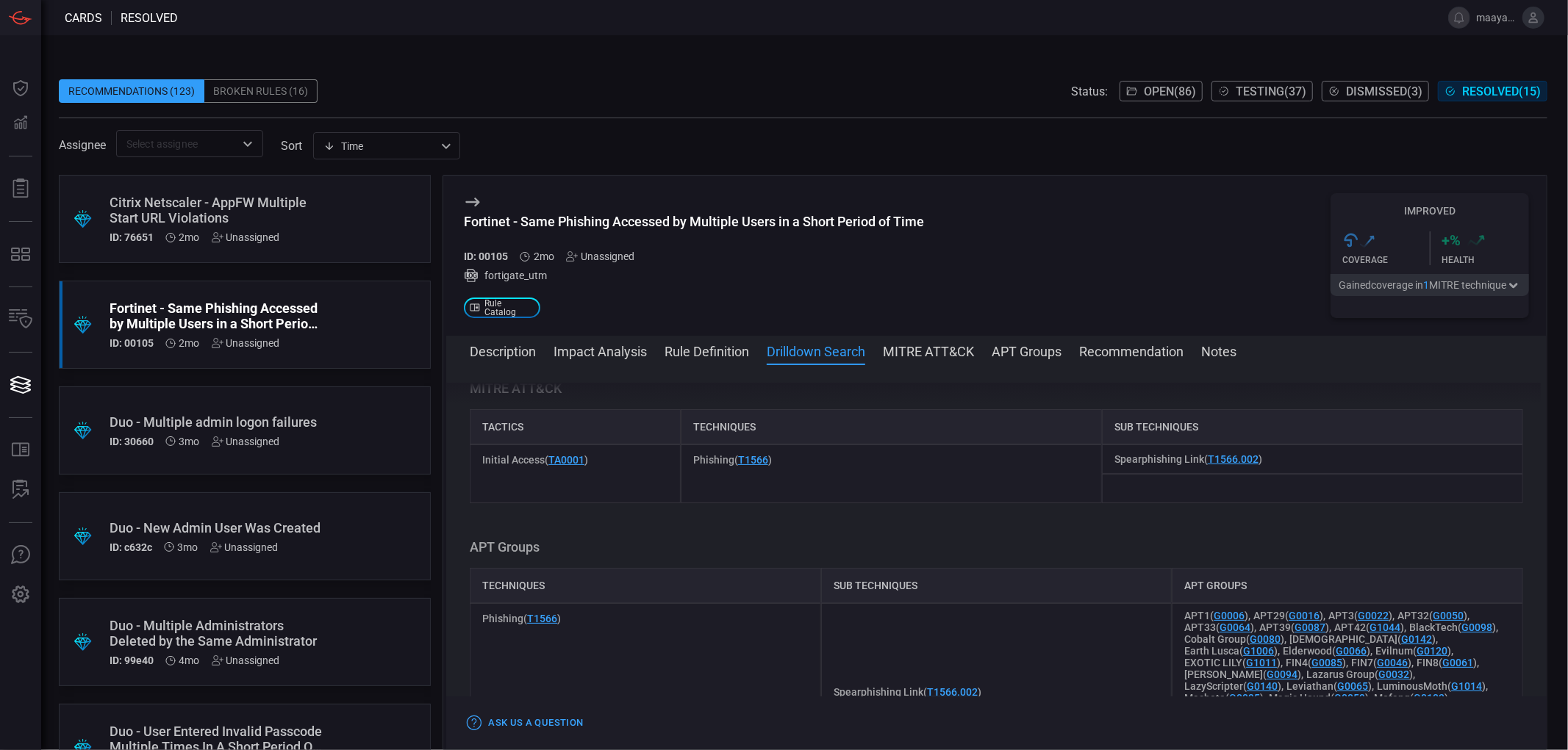
click at [1156, 91] on span "Open ( 86 )" at bounding box center [1169, 91] width 52 height 14
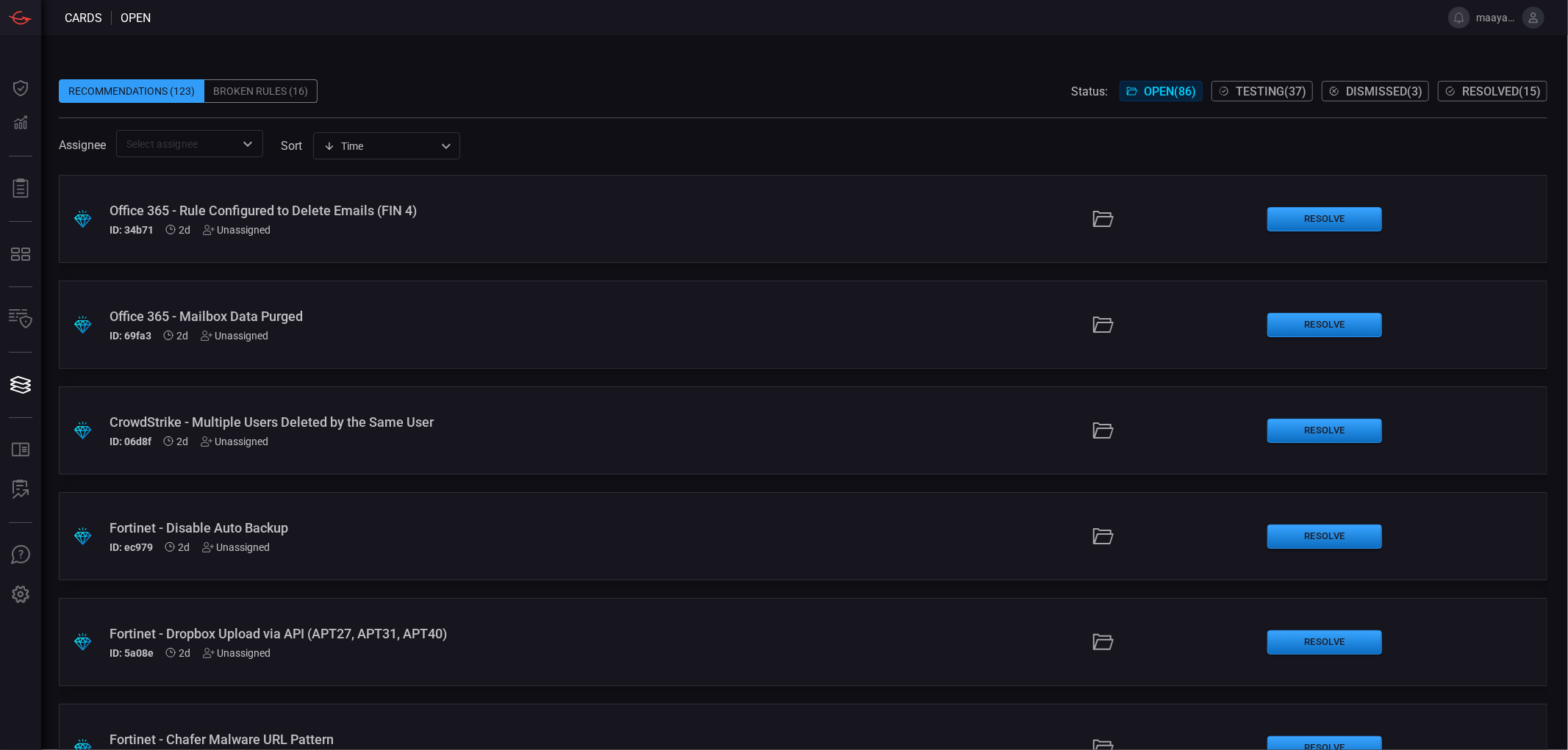
click at [395, 209] on div "Office 365 - Rule Configured to Delete Emails (FIN 4)" at bounding box center [382, 210] width 545 height 15
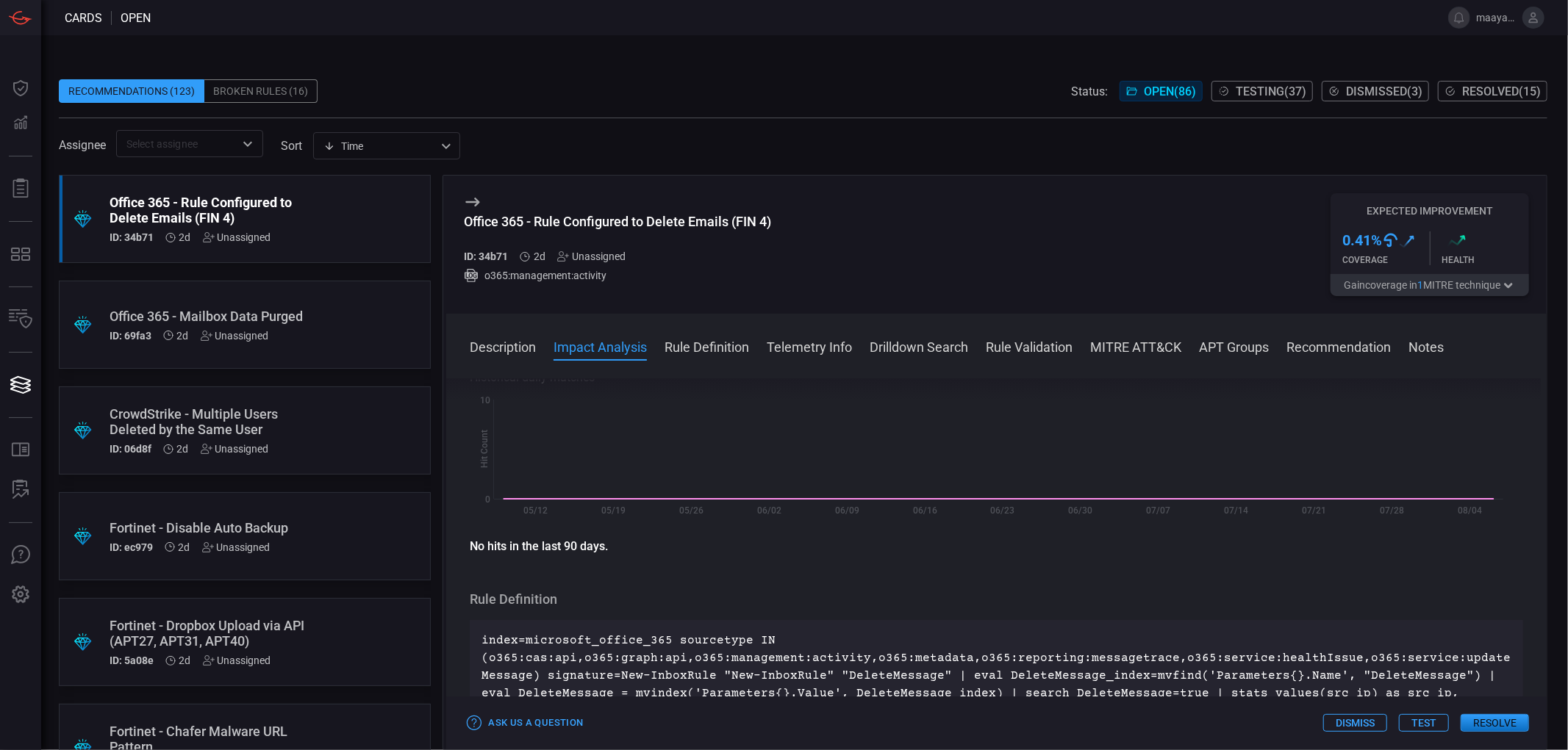
scroll to position [164, 0]
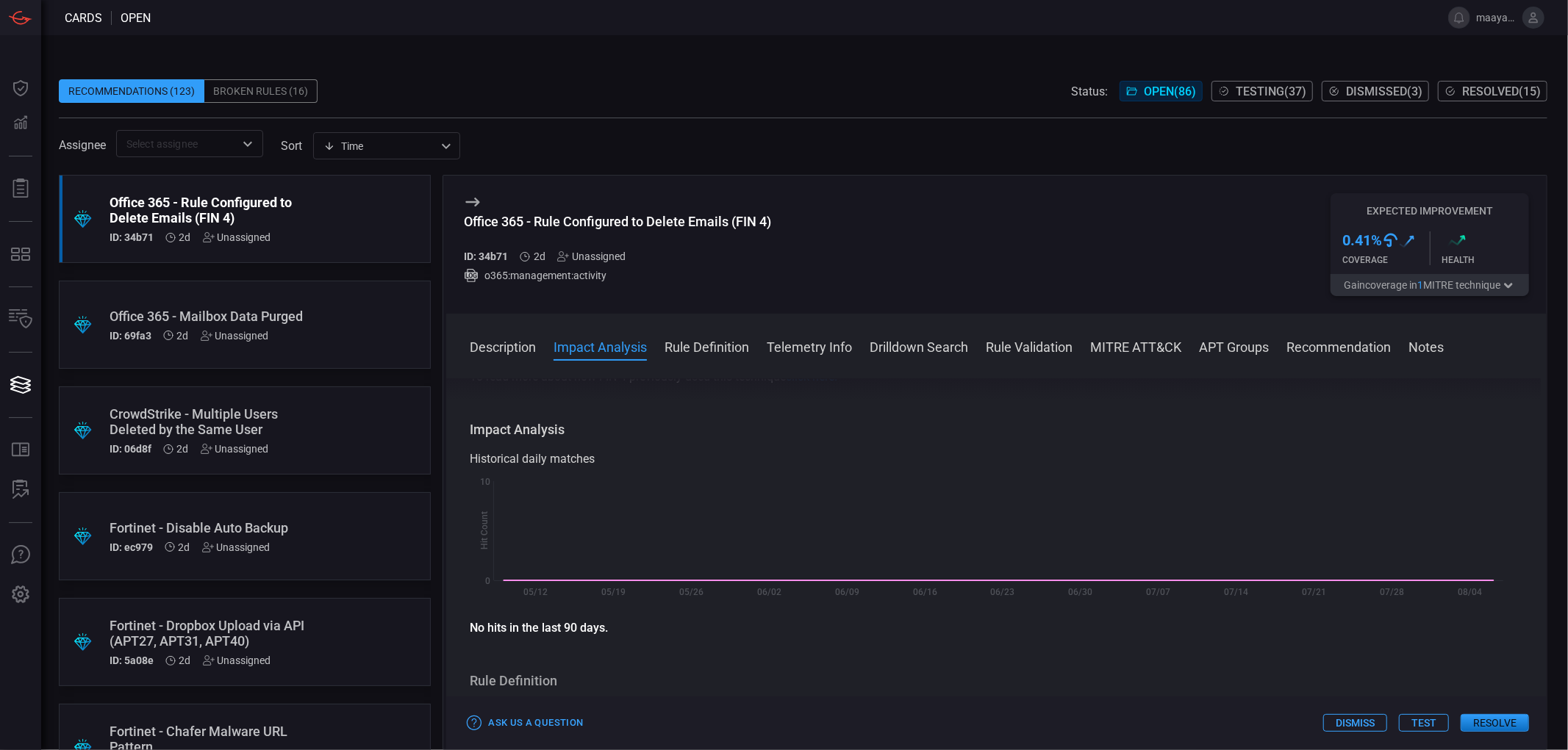
click at [165, 317] on div "Office 365 - Mailbox Data Purged" at bounding box center [217, 316] width 214 height 15
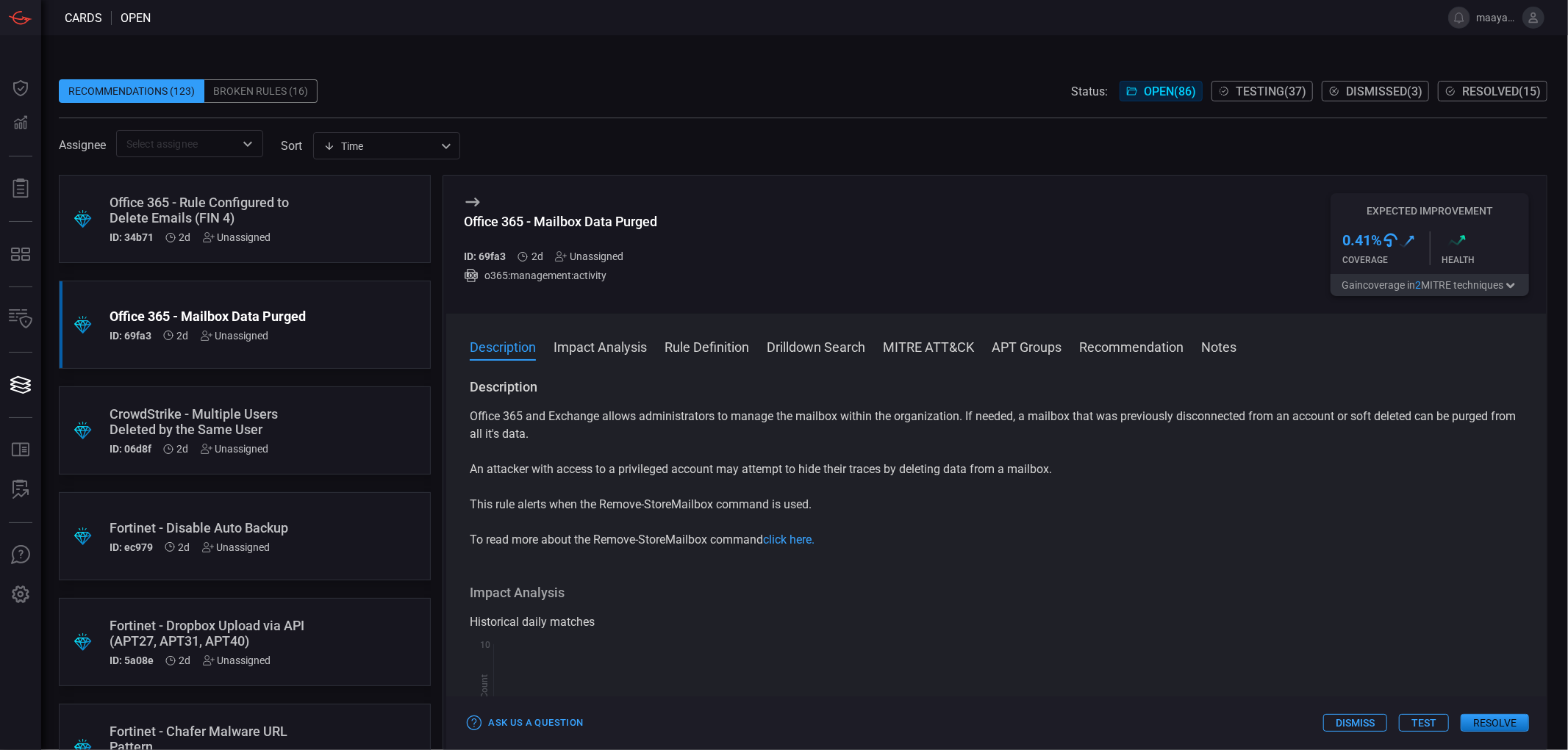
click at [626, 350] on button "Impact Analysis" at bounding box center [600, 346] width 93 height 18
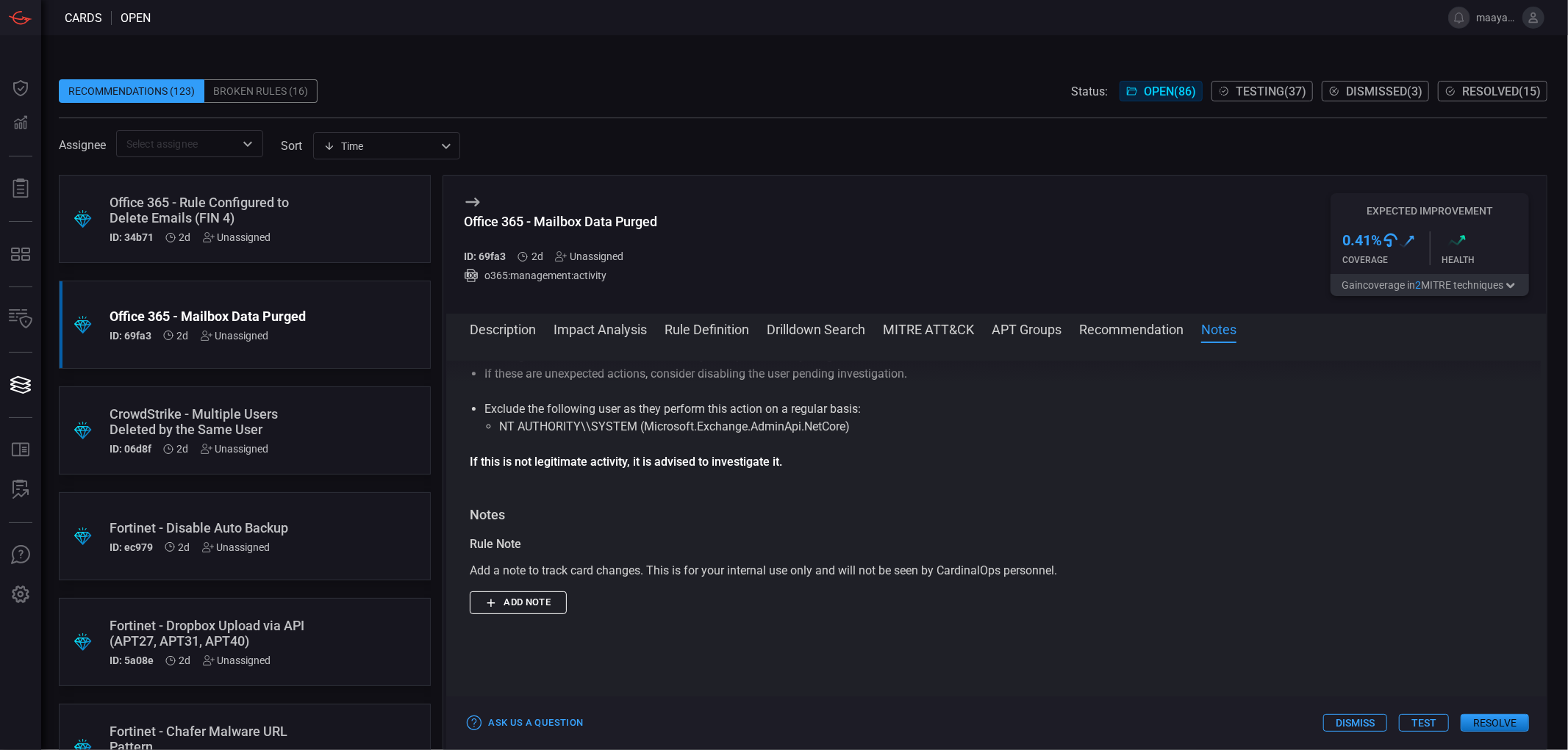
scroll to position [1008, 0]
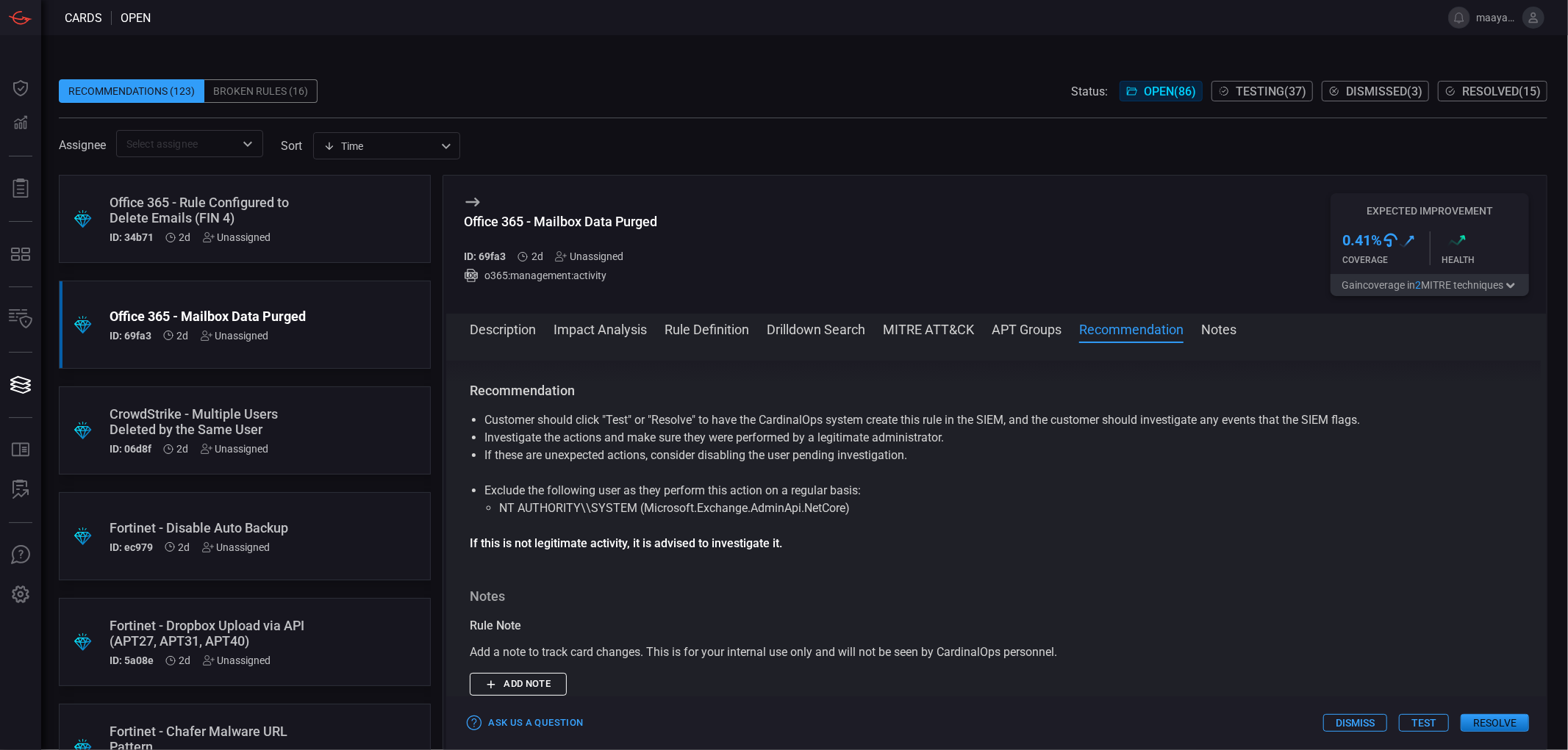
click at [1419, 721] on button "Test" at bounding box center [1424, 723] width 50 height 18
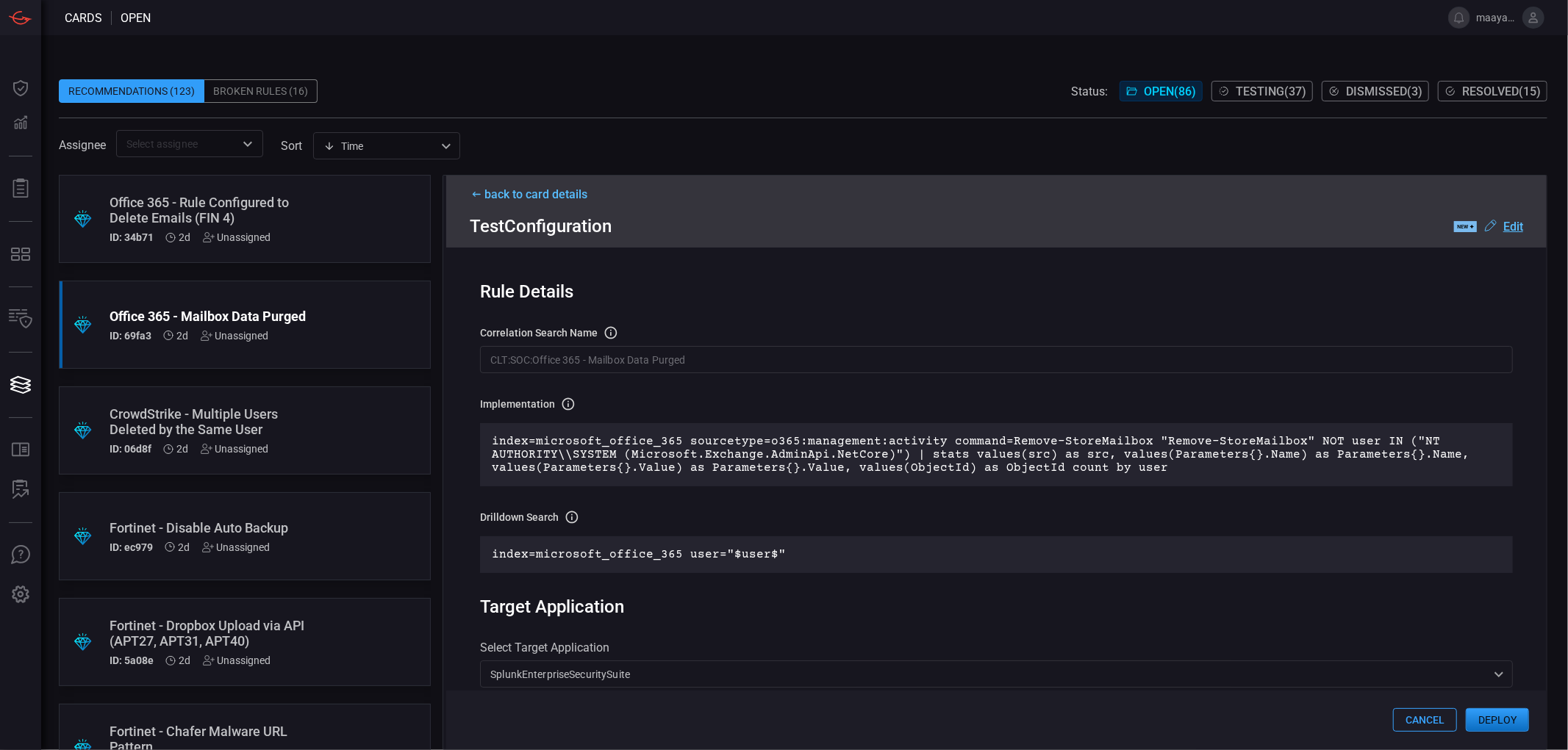
click at [1522, 230] on u "Edit" at bounding box center [1513, 226] width 20 height 14
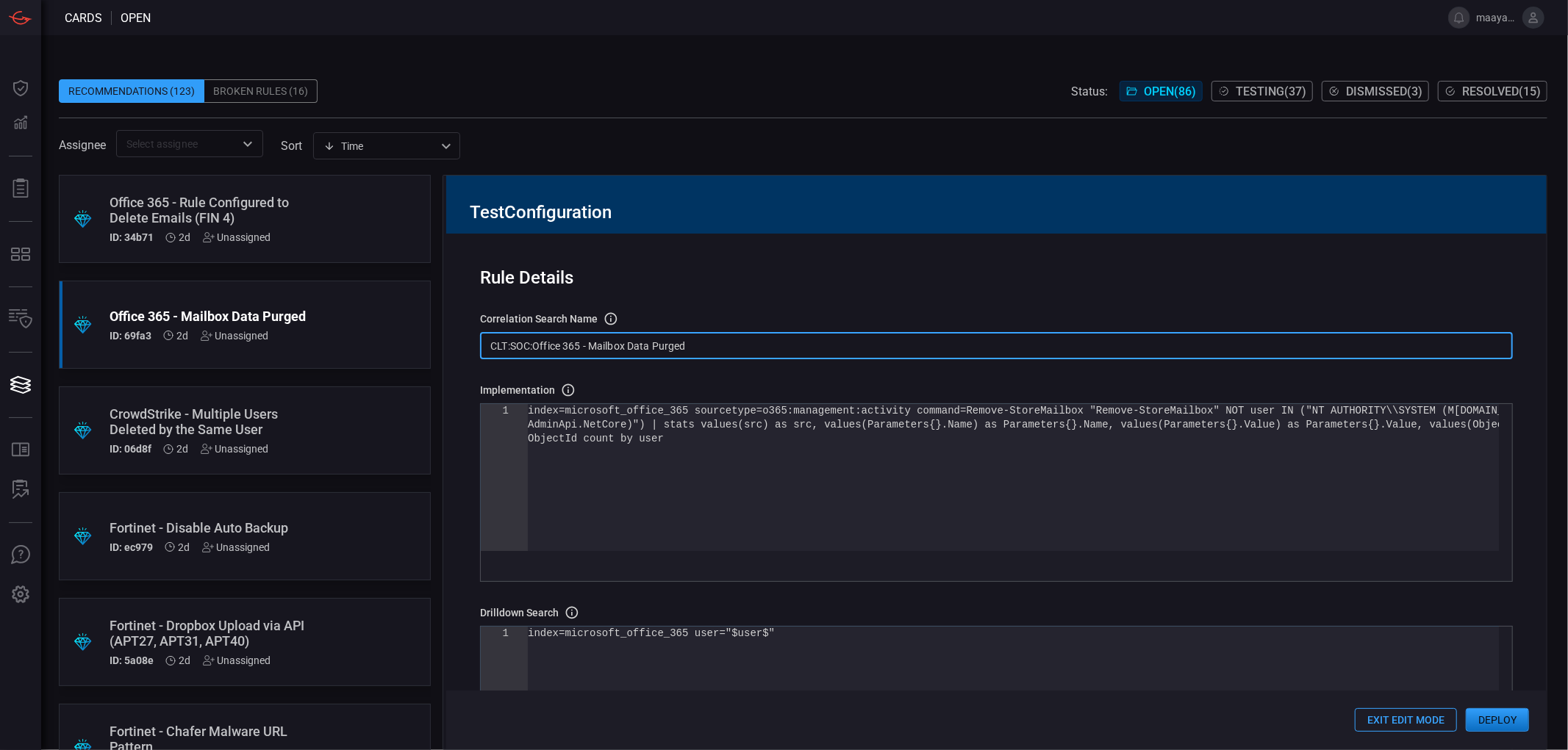
click at [783, 346] on input "CLT:SOC:Office 365 - Mailbox Data Purged" at bounding box center [997, 346] width 1033 height 27
type textarea "index=microsoft_office_365 sourcetype=o365:management:activity command=Remove-S…"
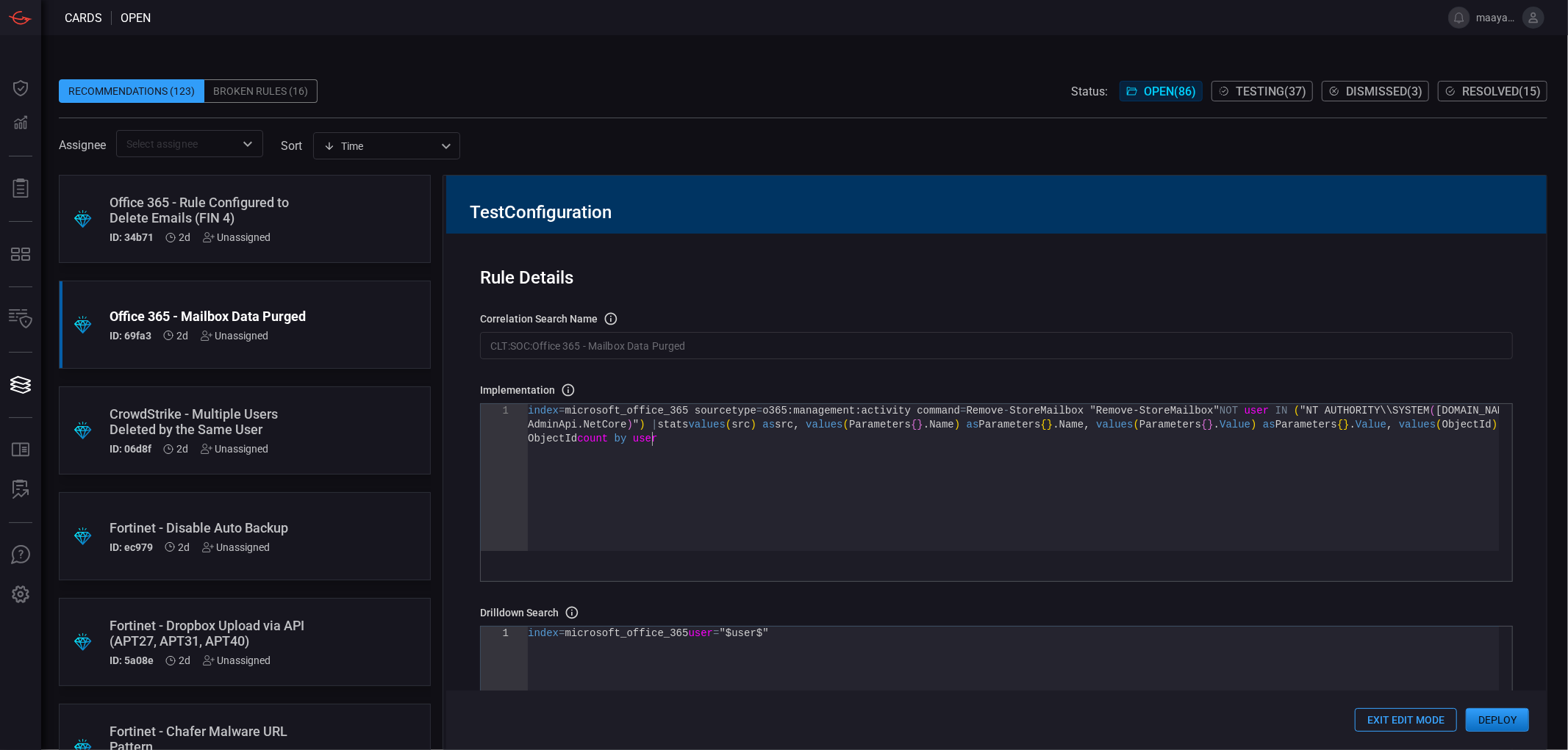
click at [716, 447] on div "index = microsoft_office_365 sourcetype = o365:management:activity command = Re…" at bounding box center [1013, 491] width 971 height 175
click at [1399, 718] on button "Exit Edit Mode" at bounding box center [1405, 719] width 102 height 23
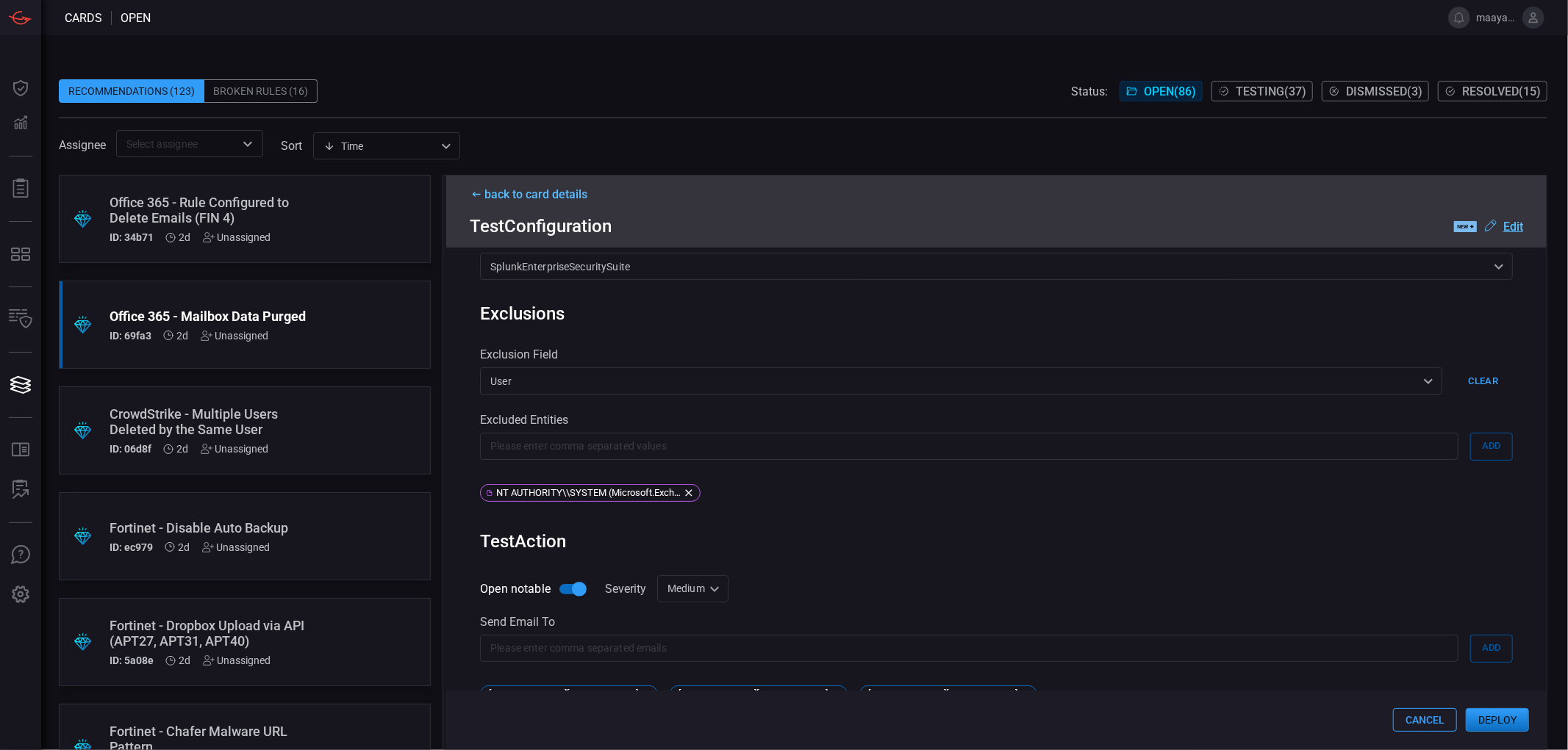
scroll to position [545, 0]
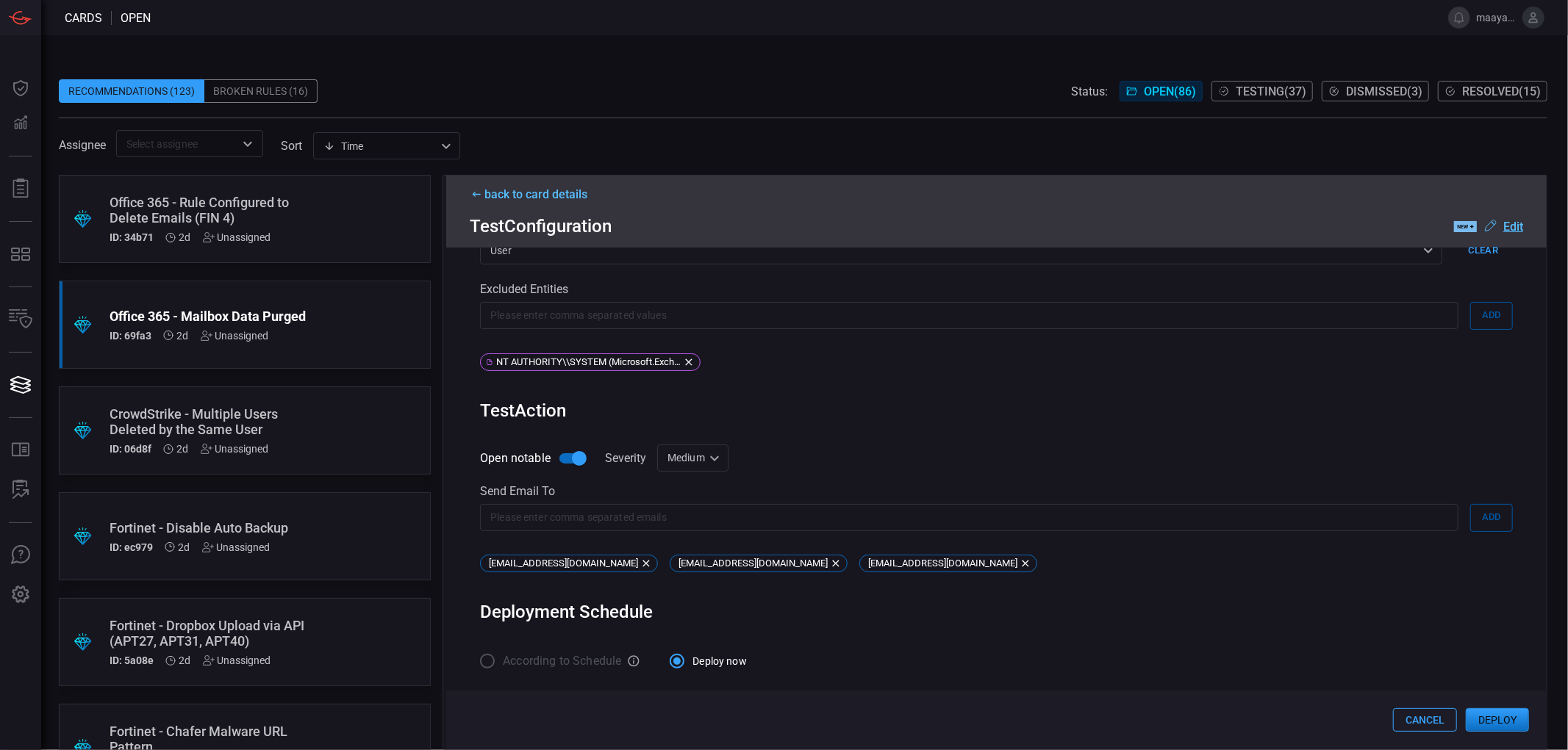
click at [1502, 722] on button "Deploy" at bounding box center [1497, 719] width 63 height 23
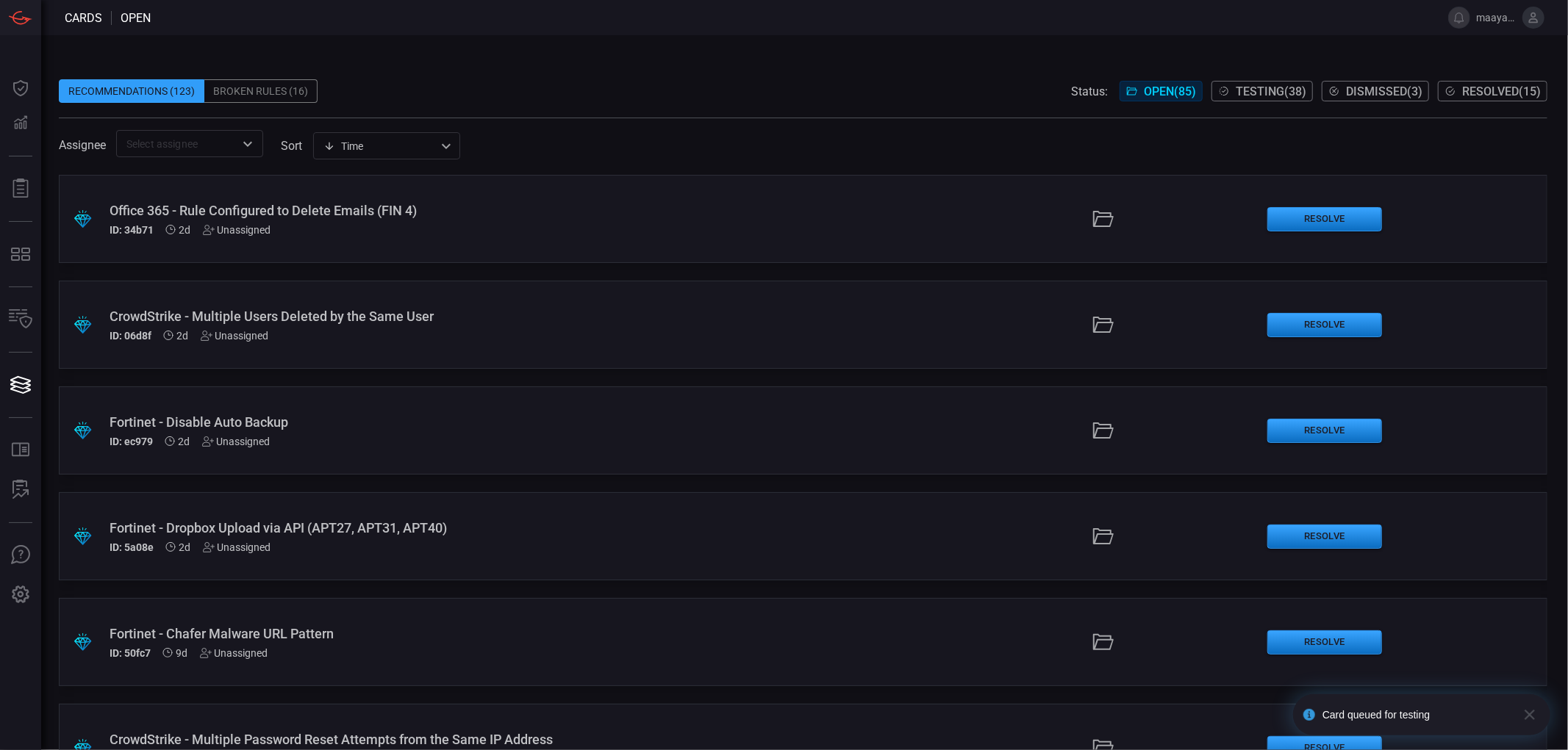
click at [1227, 89] on button "Testing ( 38 )" at bounding box center [1262, 91] width 102 height 21
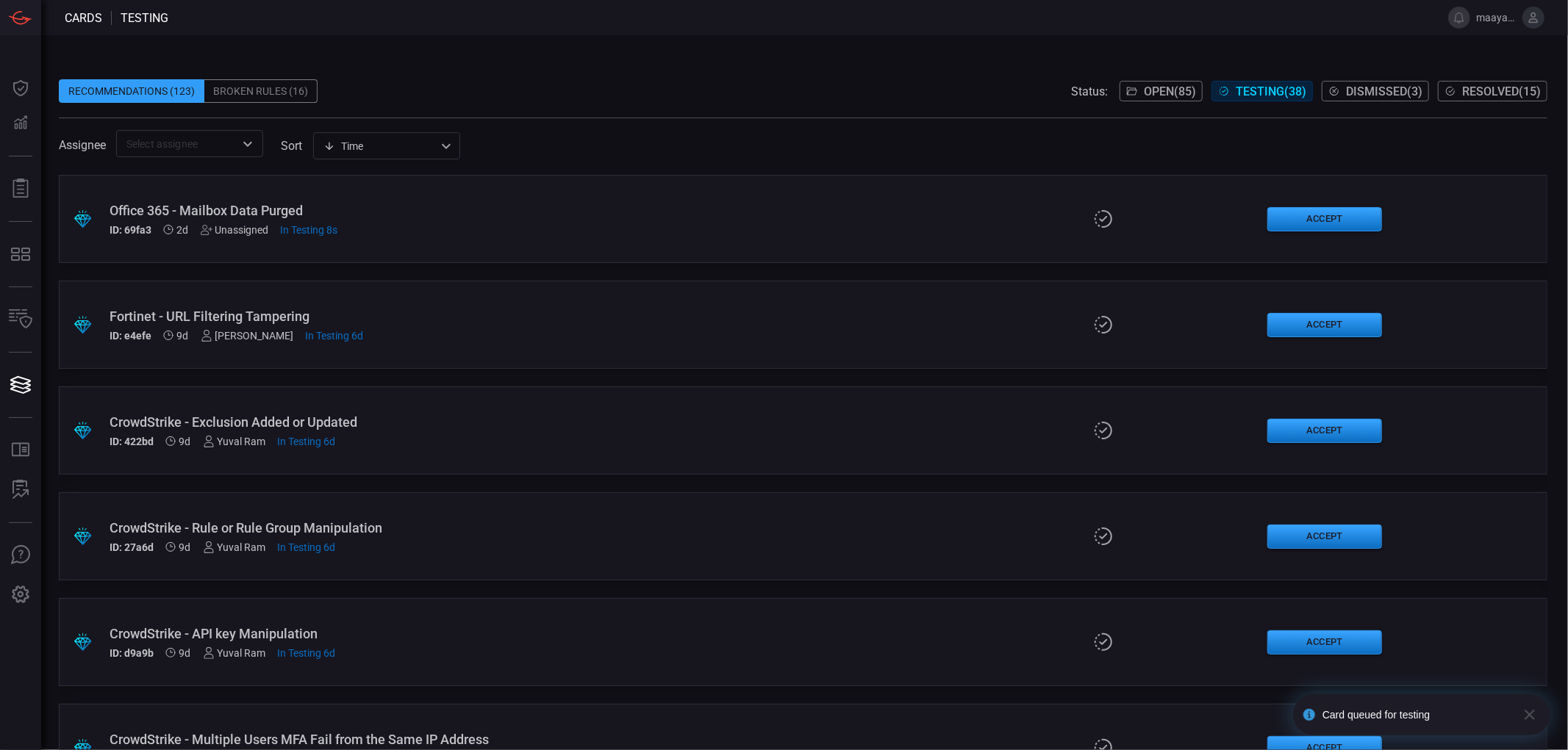
click at [276, 205] on div "Office 365 - Mailbox Data Purged" at bounding box center [382, 210] width 545 height 15
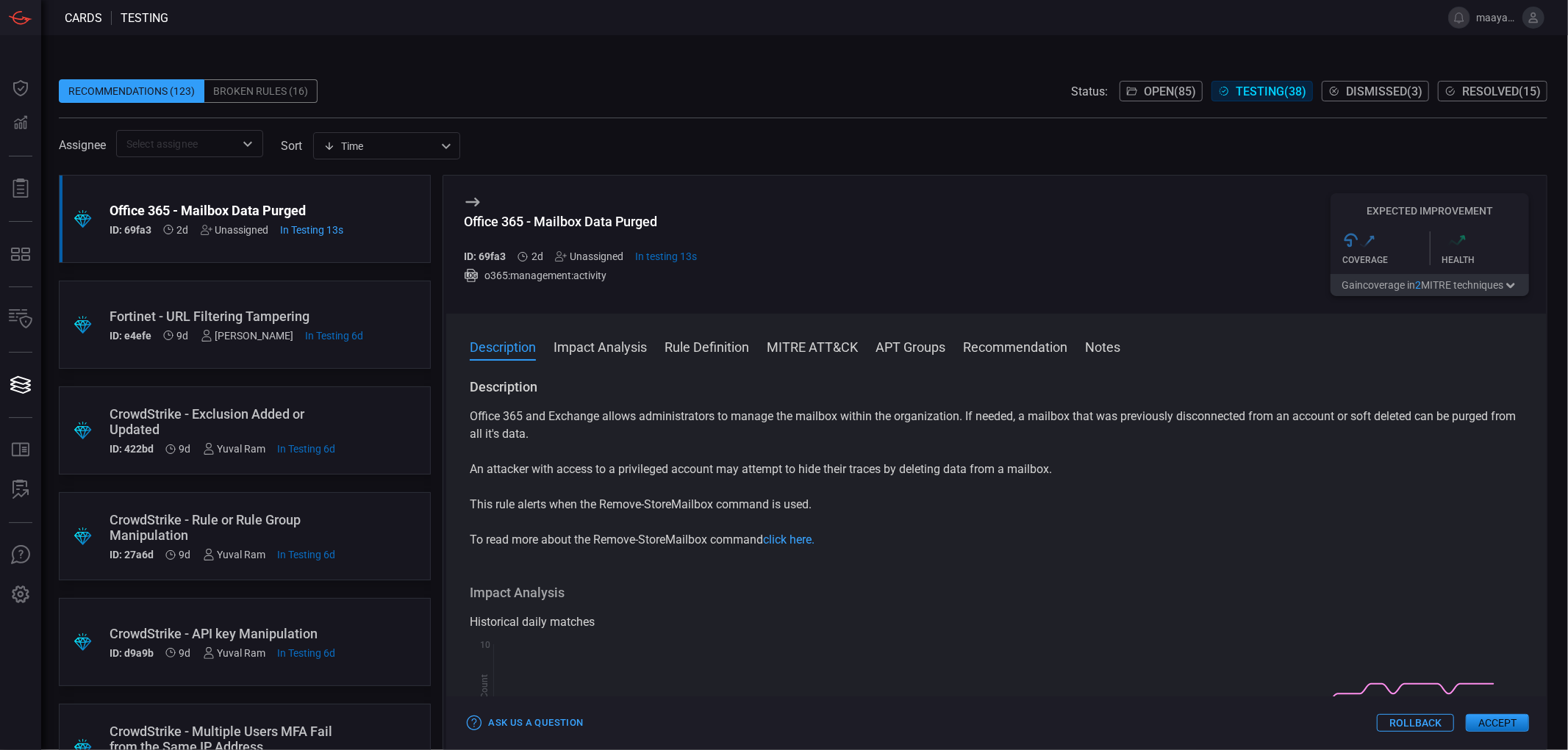
click at [1426, 723] on button "Rollback" at bounding box center [1416, 723] width 77 height 18
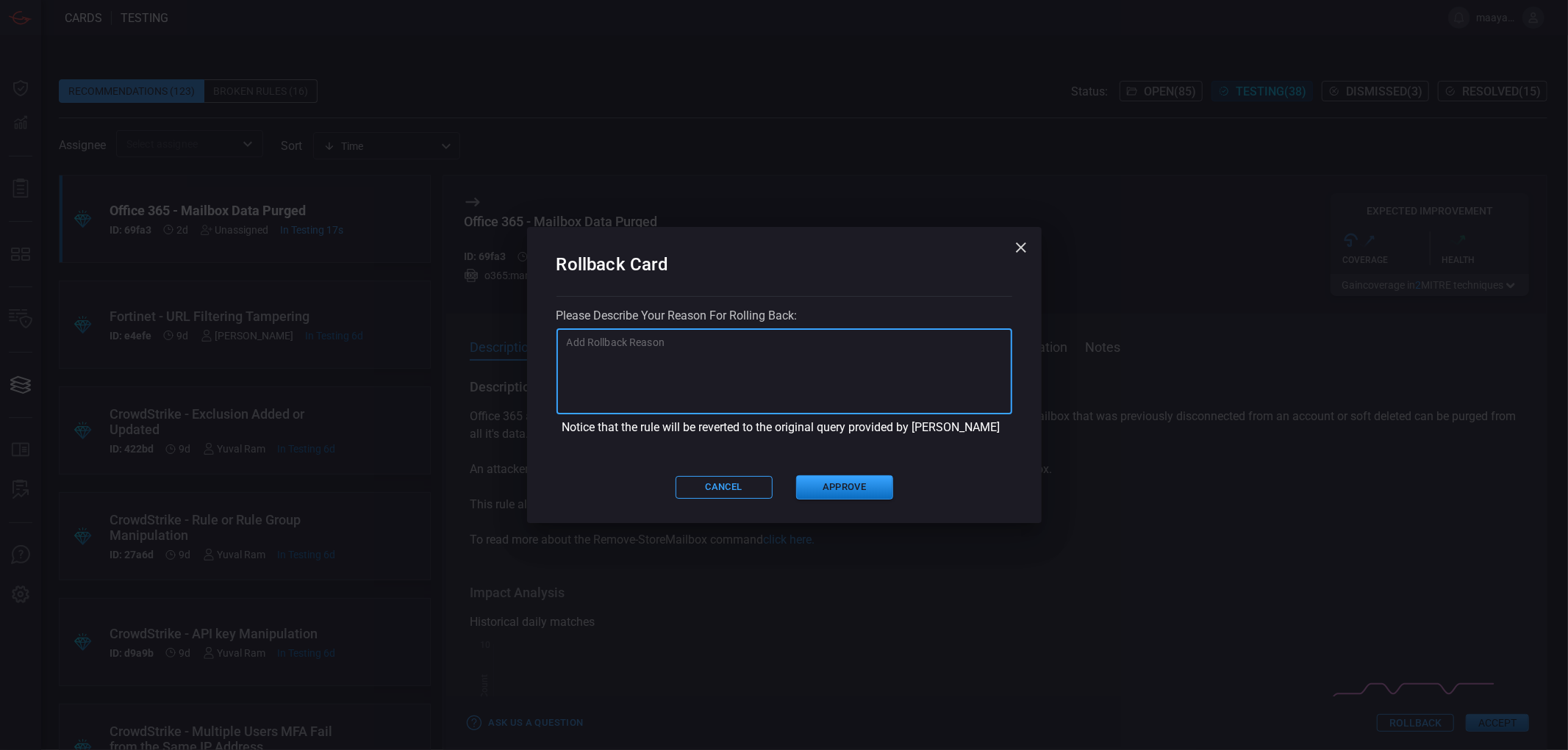
click at [603, 348] on textarea at bounding box center [784, 371] width 435 height 73
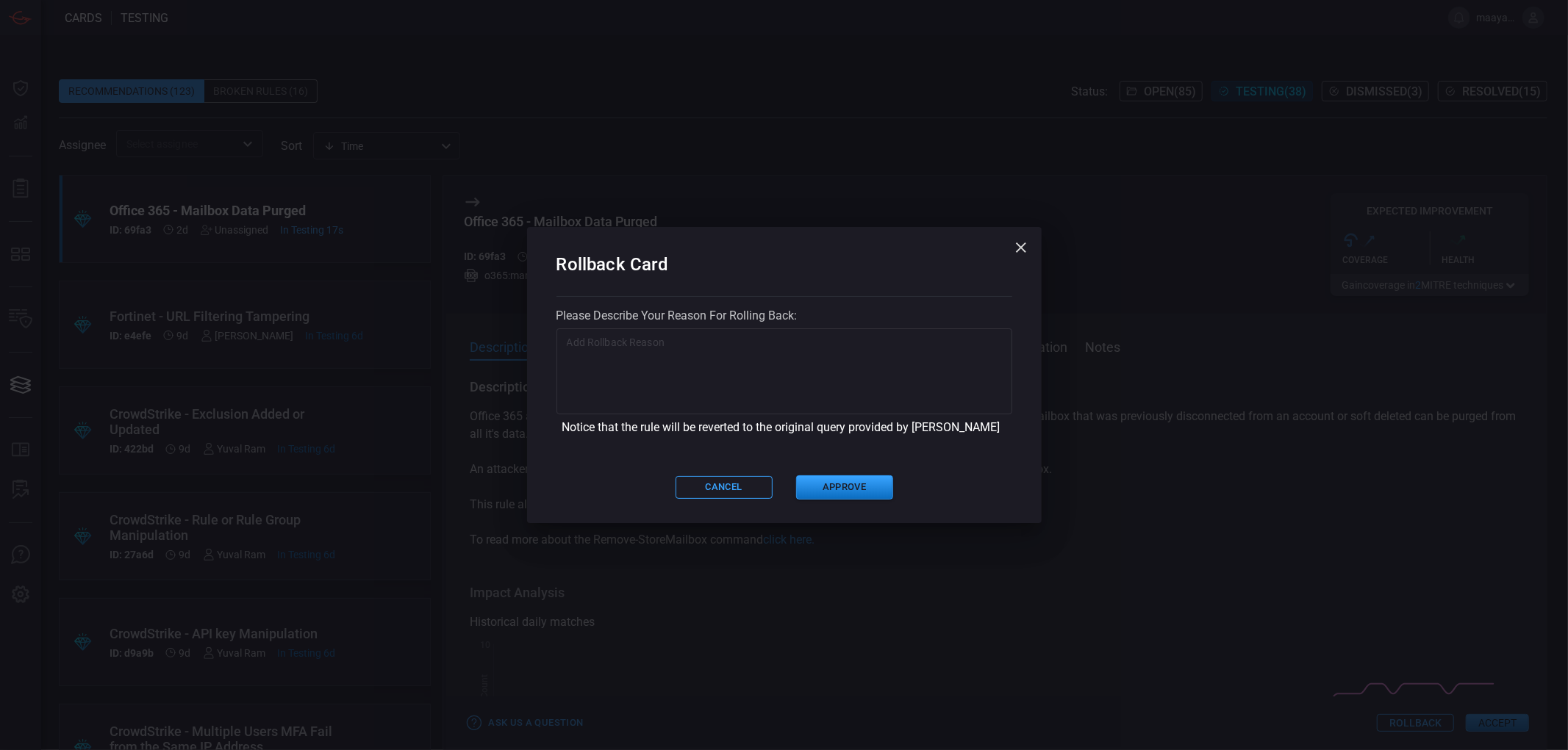
click at [859, 503] on div "Rollback Card Please describe your reason for rolling back: x ​ Notice that the…" at bounding box center [784, 375] width 515 height 296
click at [849, 495] on button "Approve" at bounding box center [844, 487] width 97 height 24
